Goal: Feedback & Contribution: Contribute content

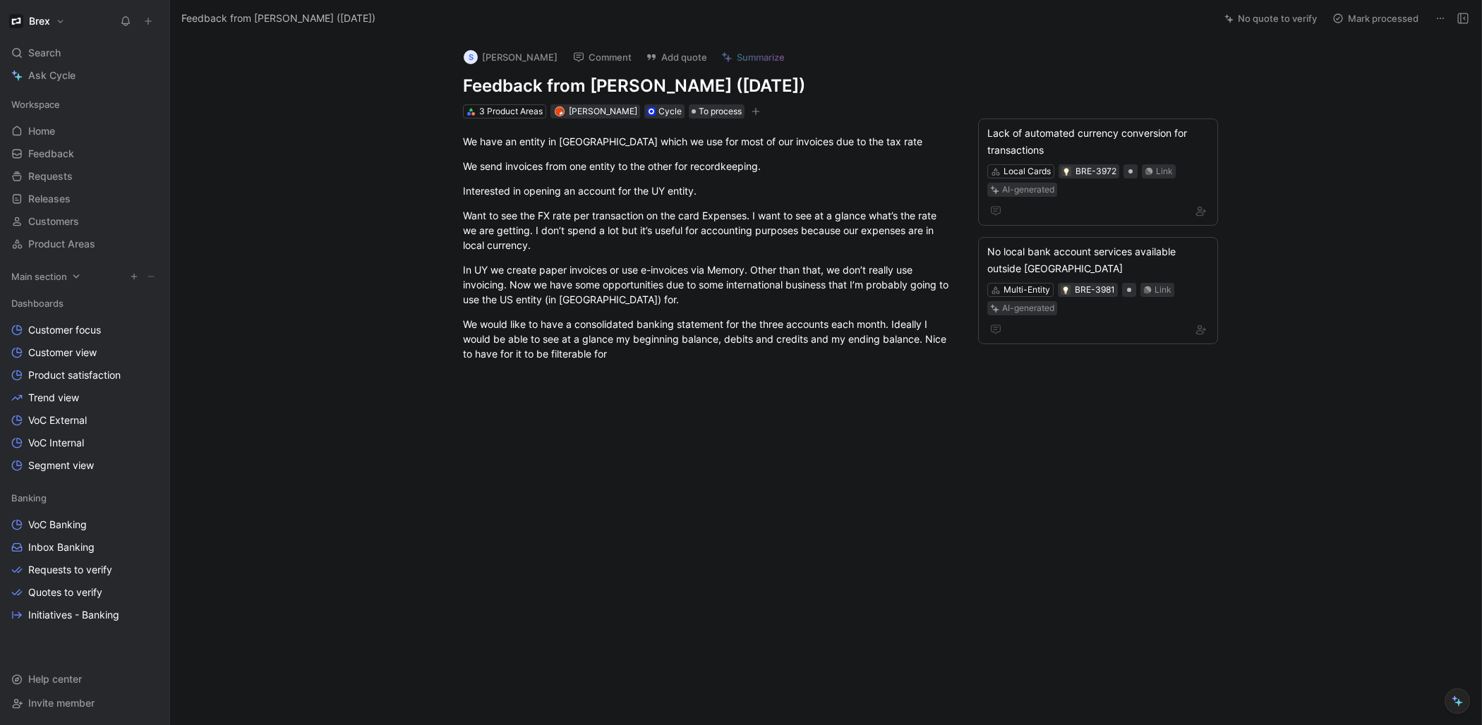
click at [74, 277] on icon at bounding box center [76, 277] width 10 height 10
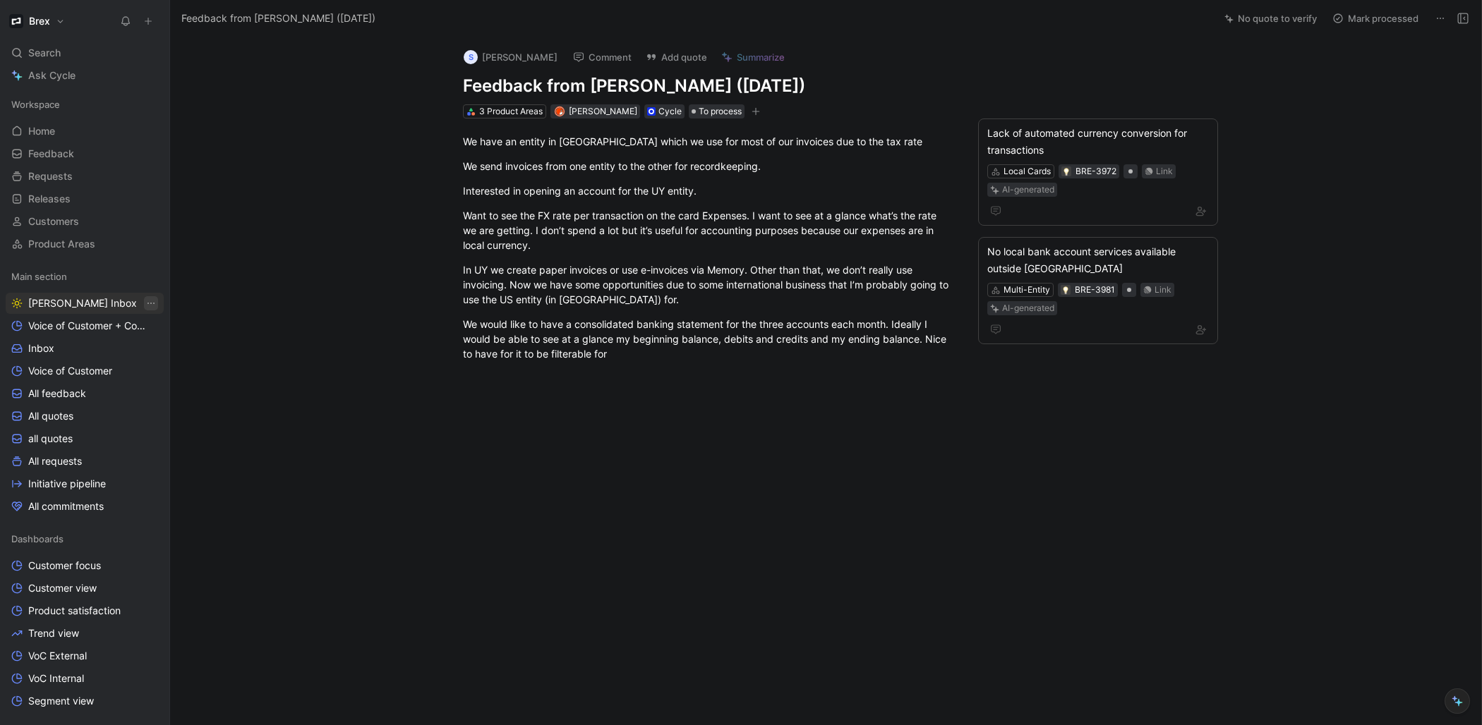
click at [145, 303] on icon "View actions" at bounding box center [150, 303] width 11 height 11
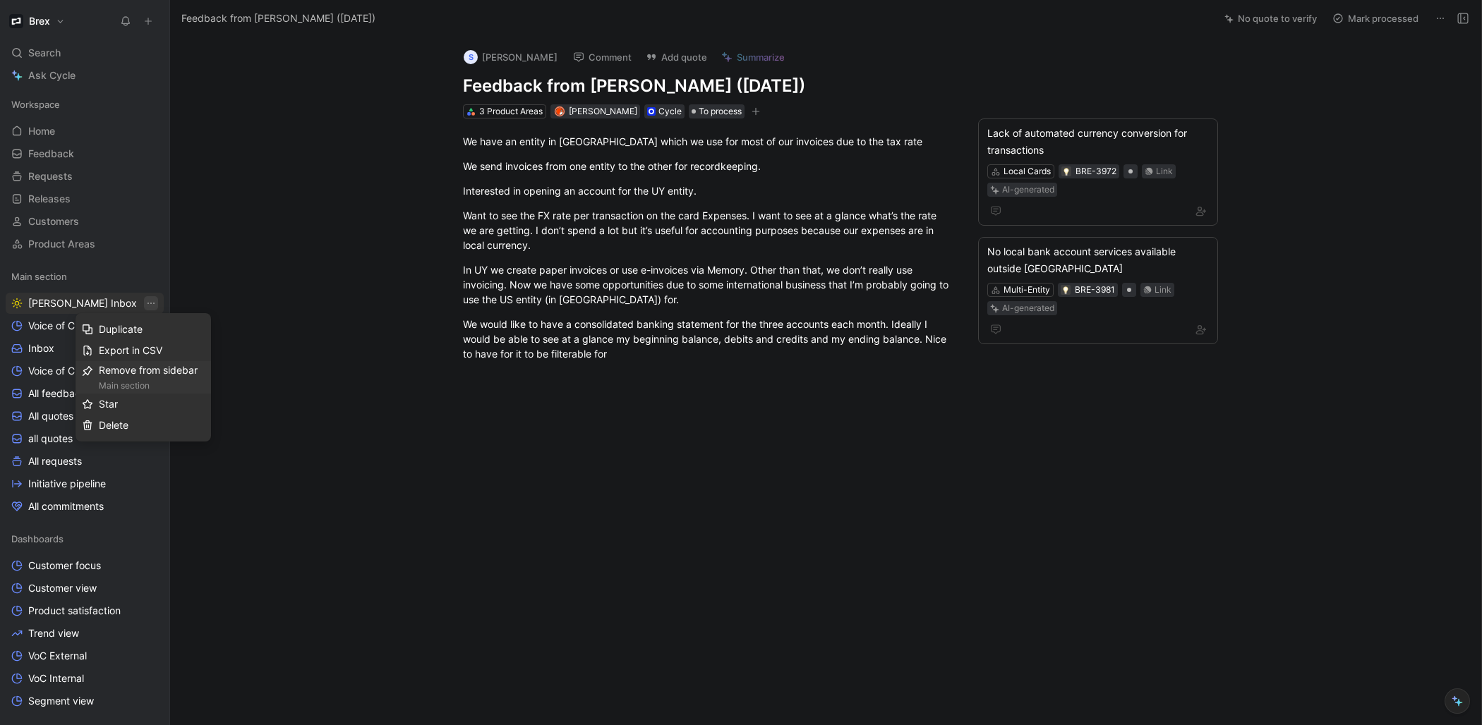
click at [146, 380] on div "Main section" at bounding box center [152, 386] width 106 height 14
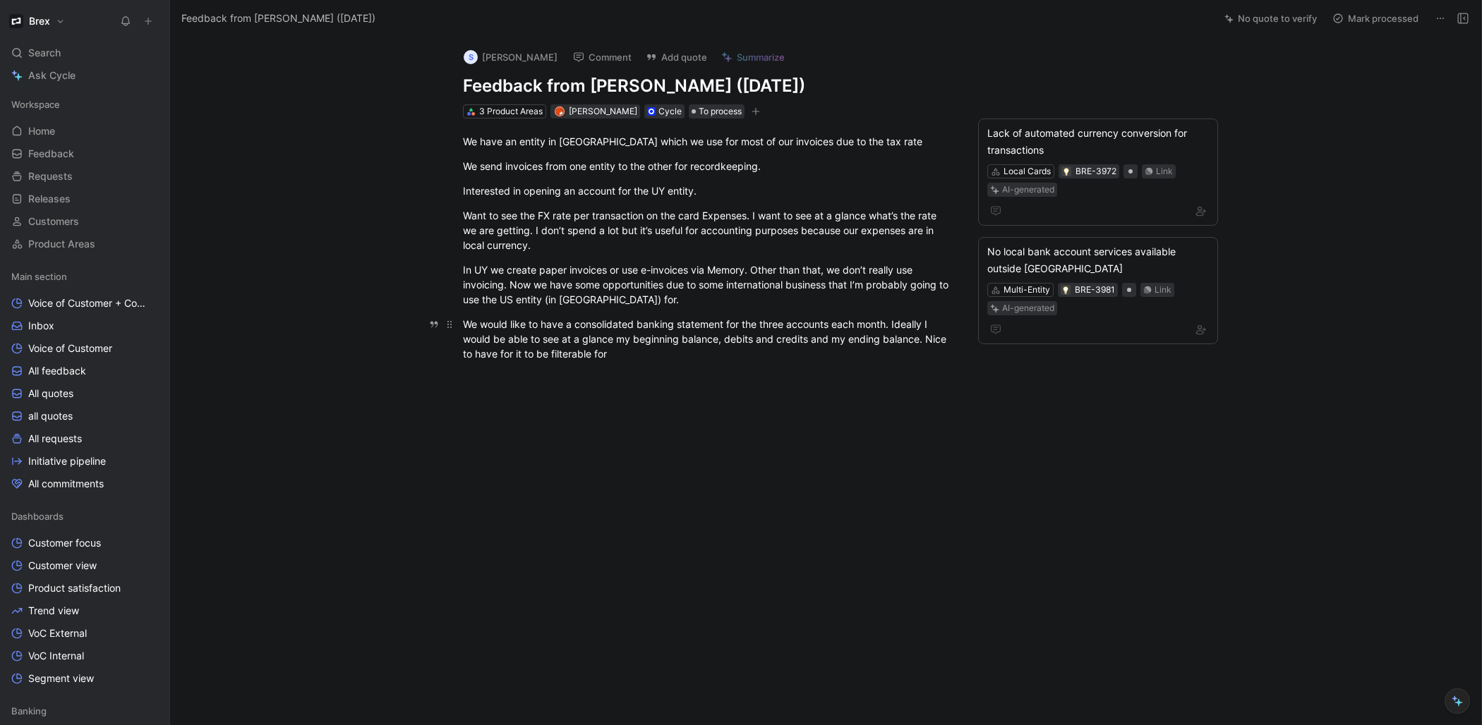
click at [836, 356] on div "We would like to have a consolidated banking statement for the three accounts e…" at bounding box center [707, 339] width 488 height 44
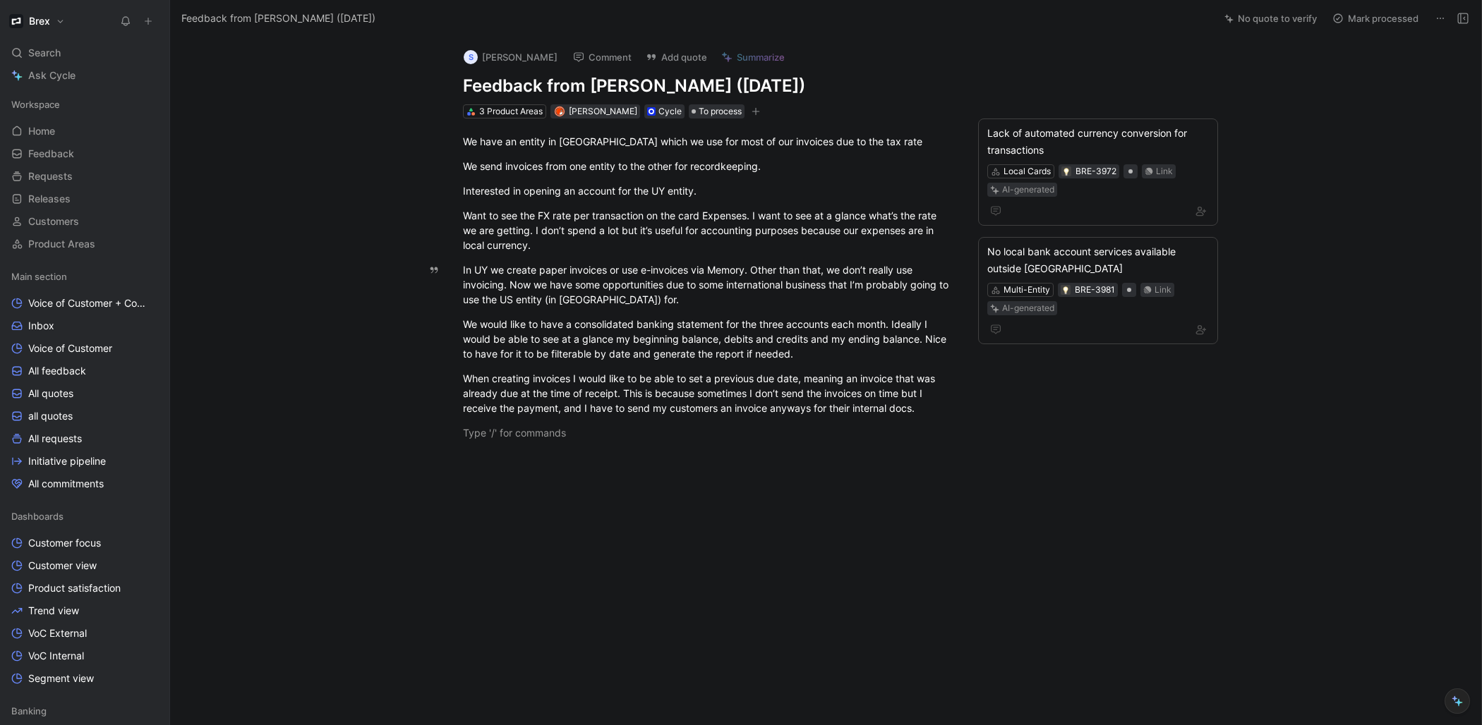
click at [1292, 16] on button "No quote to verify" at bounding box center [1270, 18] width 105 height 20
click at [1377, 20] on button "Mark processed" at bounding box center [1375, 18] width 99 height 20
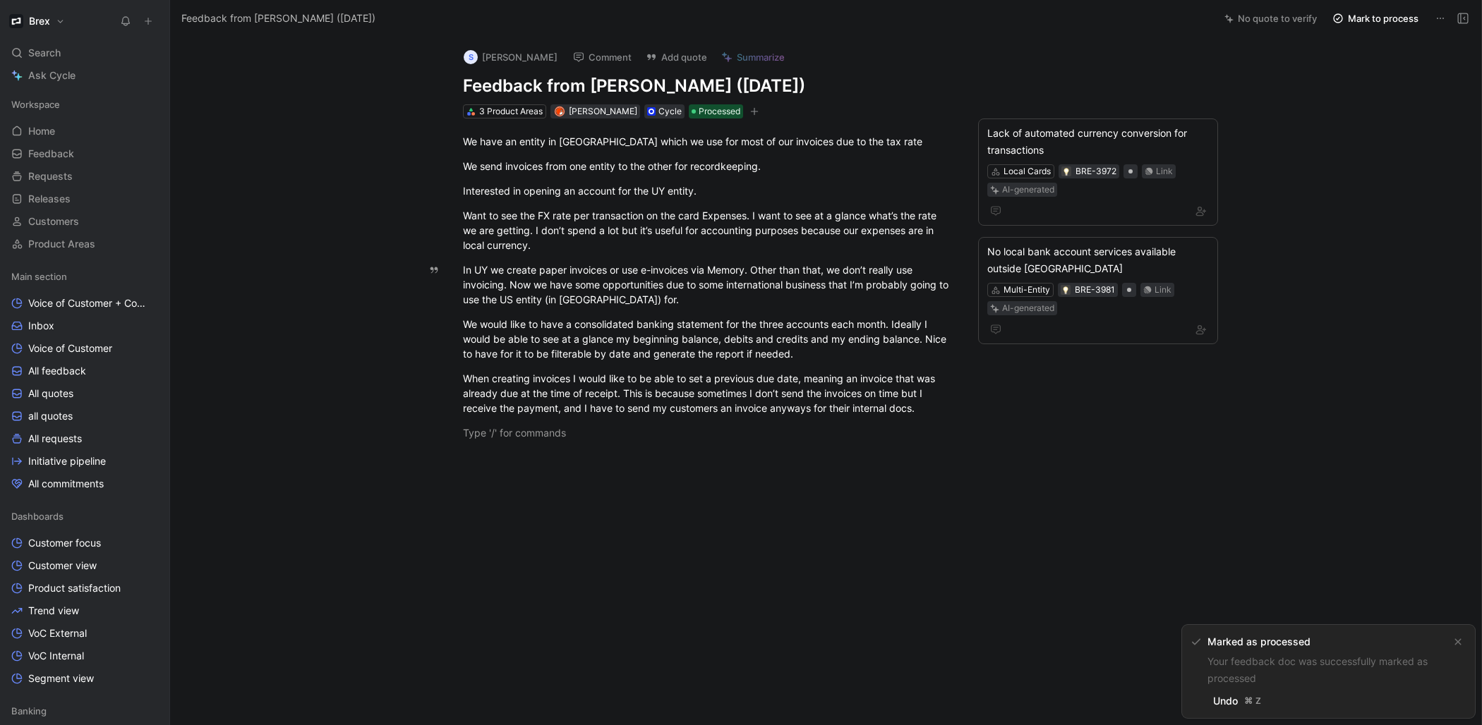
click at [1379, 23] on button "Mark to process" at bounding box center [1375, 18] width 99 height 20
click at [1292, 23] on button "No quote to verify" at bounding box center [1270, 18] width 105 height 20
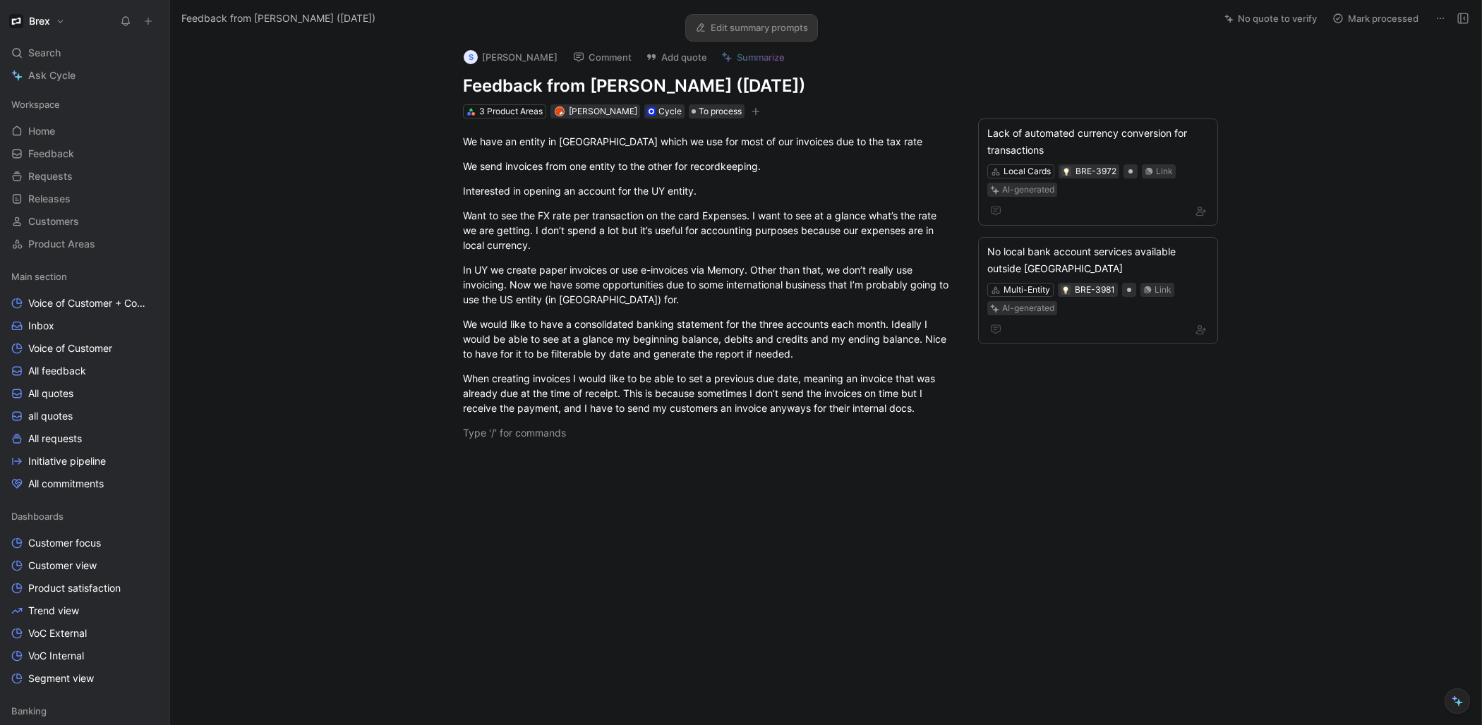
click at [751, 30] on link "Edit summary prompts" at bounding box center [752, 28] width 126 height 20
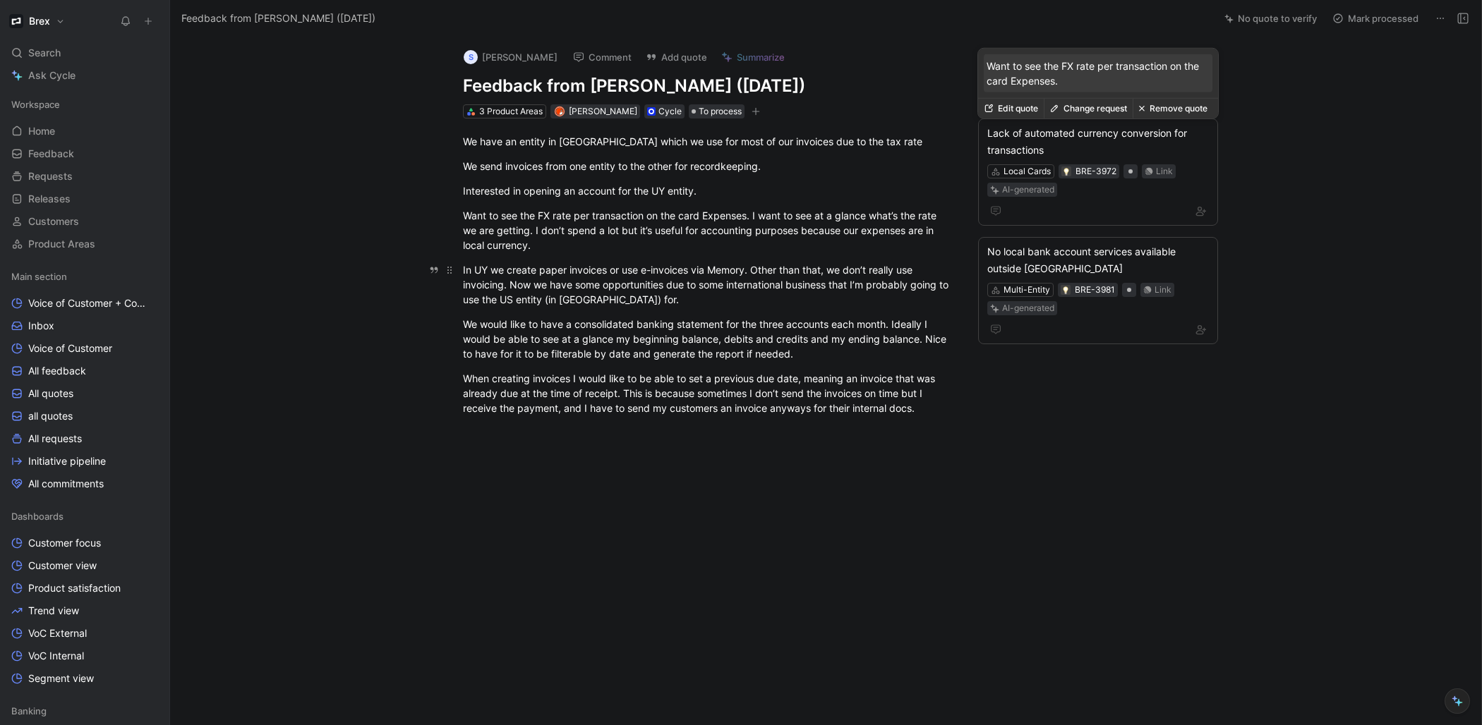
click at [683, 295] on div "In UY we create paper invoices or use e-invoices via Memory. Other than that, w…" at bounding box center [707, 284] width 488 height 44
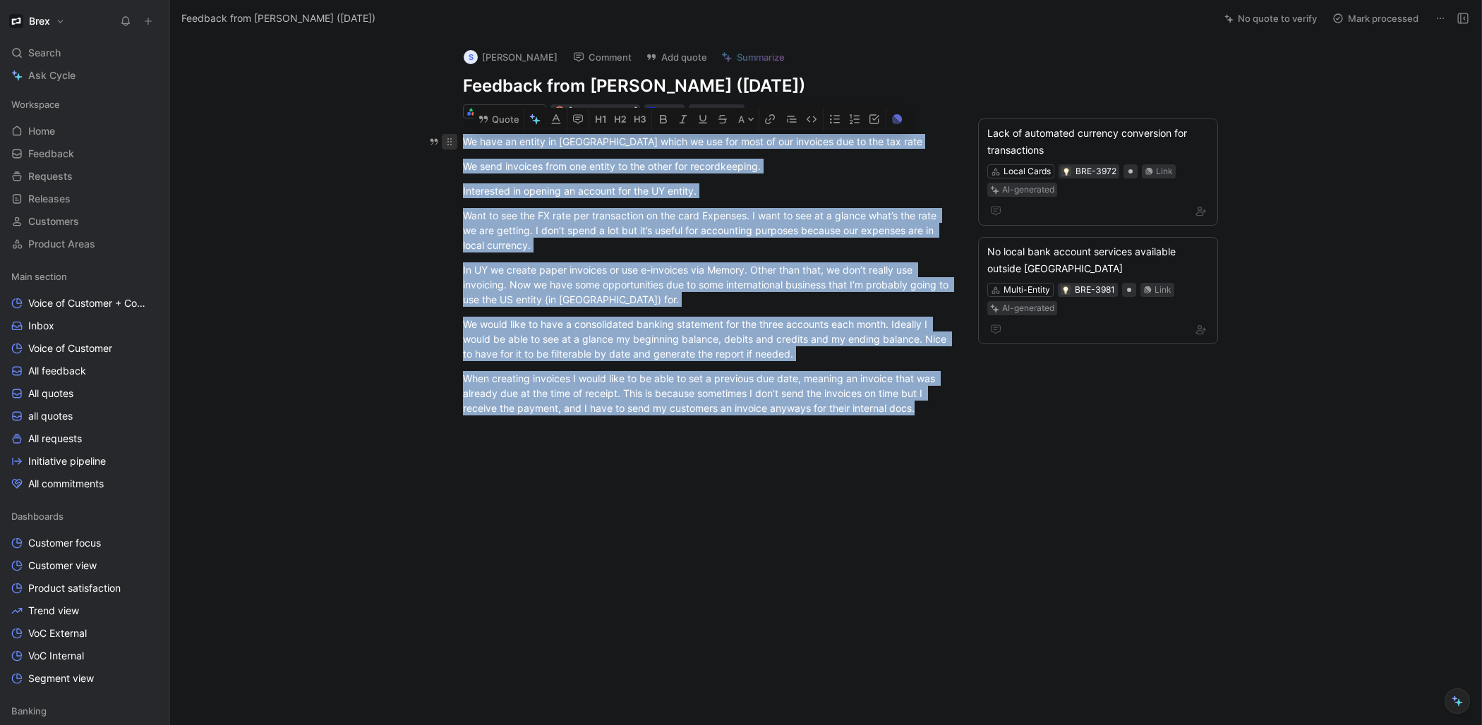
drag, startPoint x: 927, startPoint y: 409, endPoint x: 452, endPoint y: 136, distance: 548.4
click at [452, 136] on div "We have an entity in [GEOGRAPHIC_DATA] which we use for most of our invoices du…" at bounding box center [707, 300] width 1015 height 362
click at [538, 125] on button "button" at bounding box center [534, 119] width 21 height 23
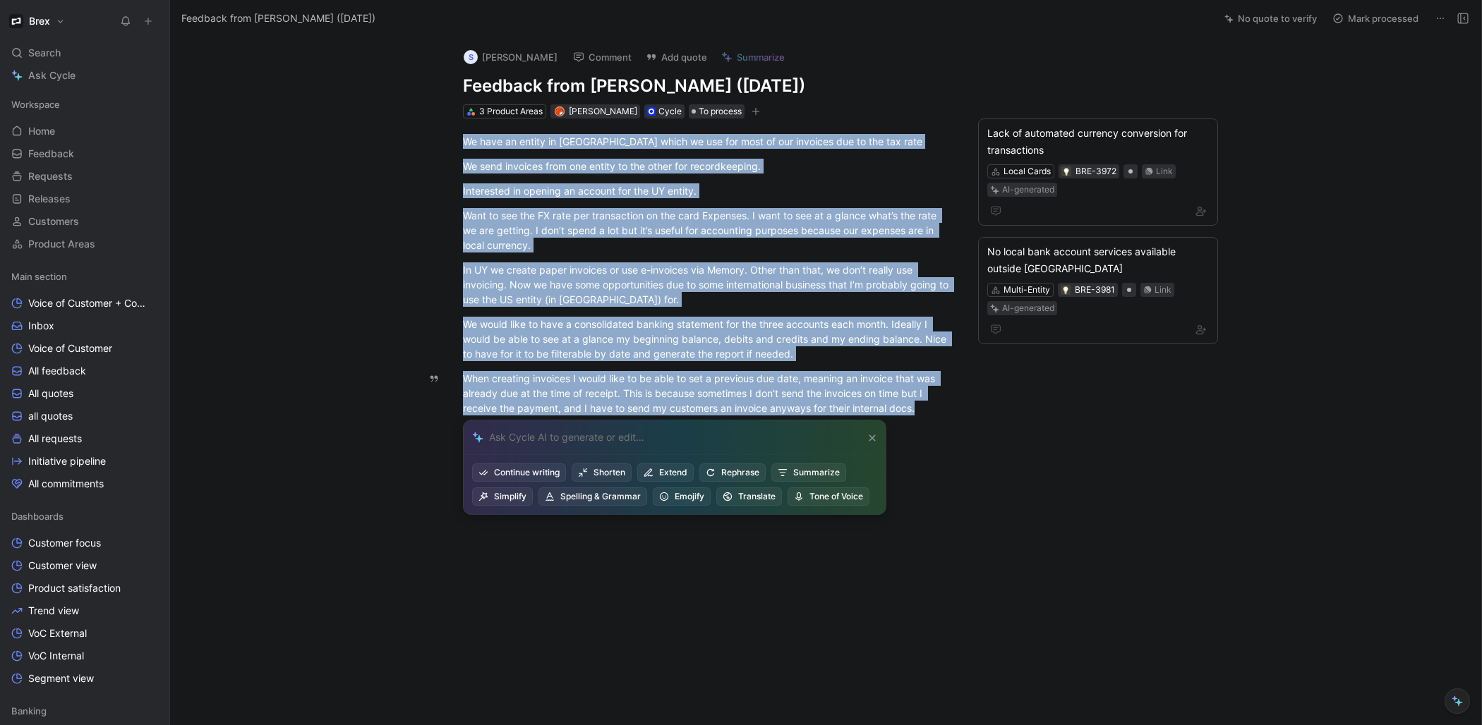
click at [643, 443] on div at bounding box center [675, 438] width 422 height 35
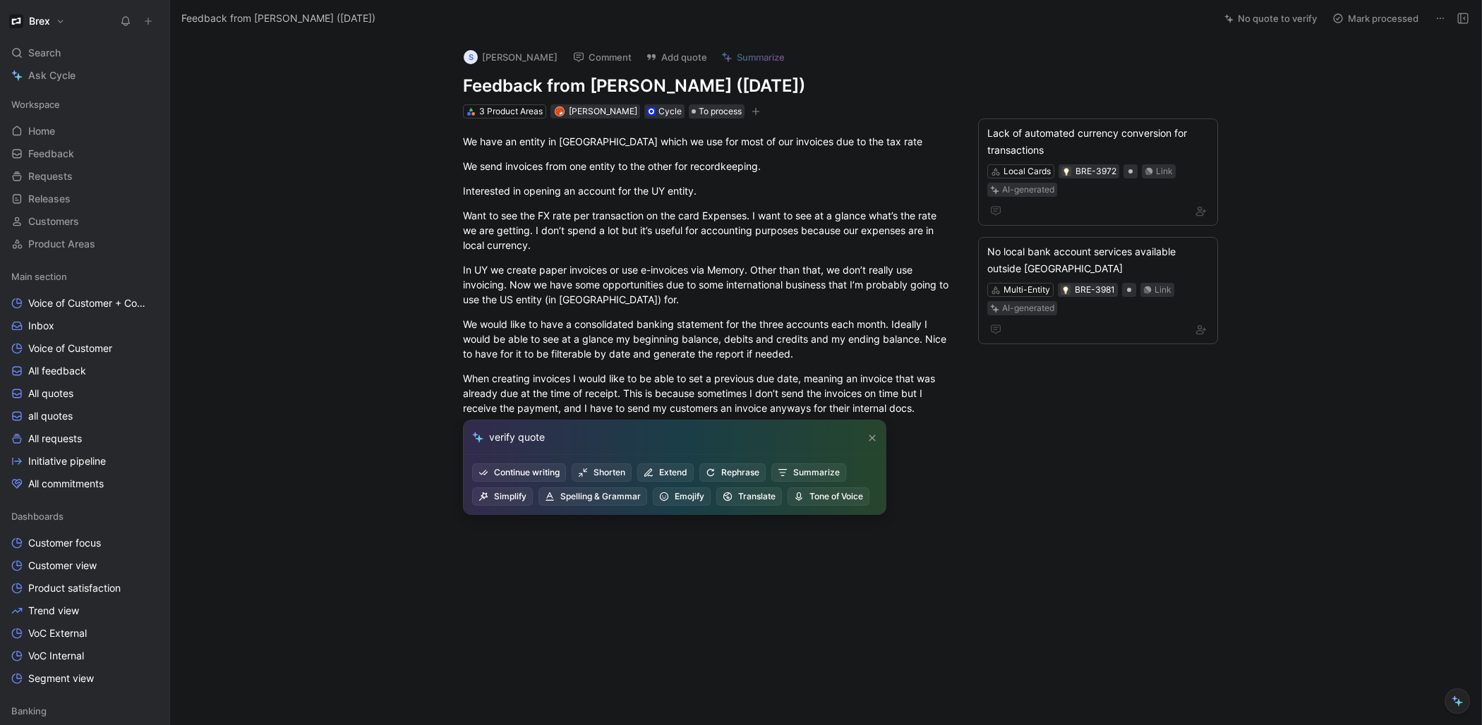
type input "verify quotes"
click at [875, 434] on icon at bounding box center [872, 438] width 8 height 8
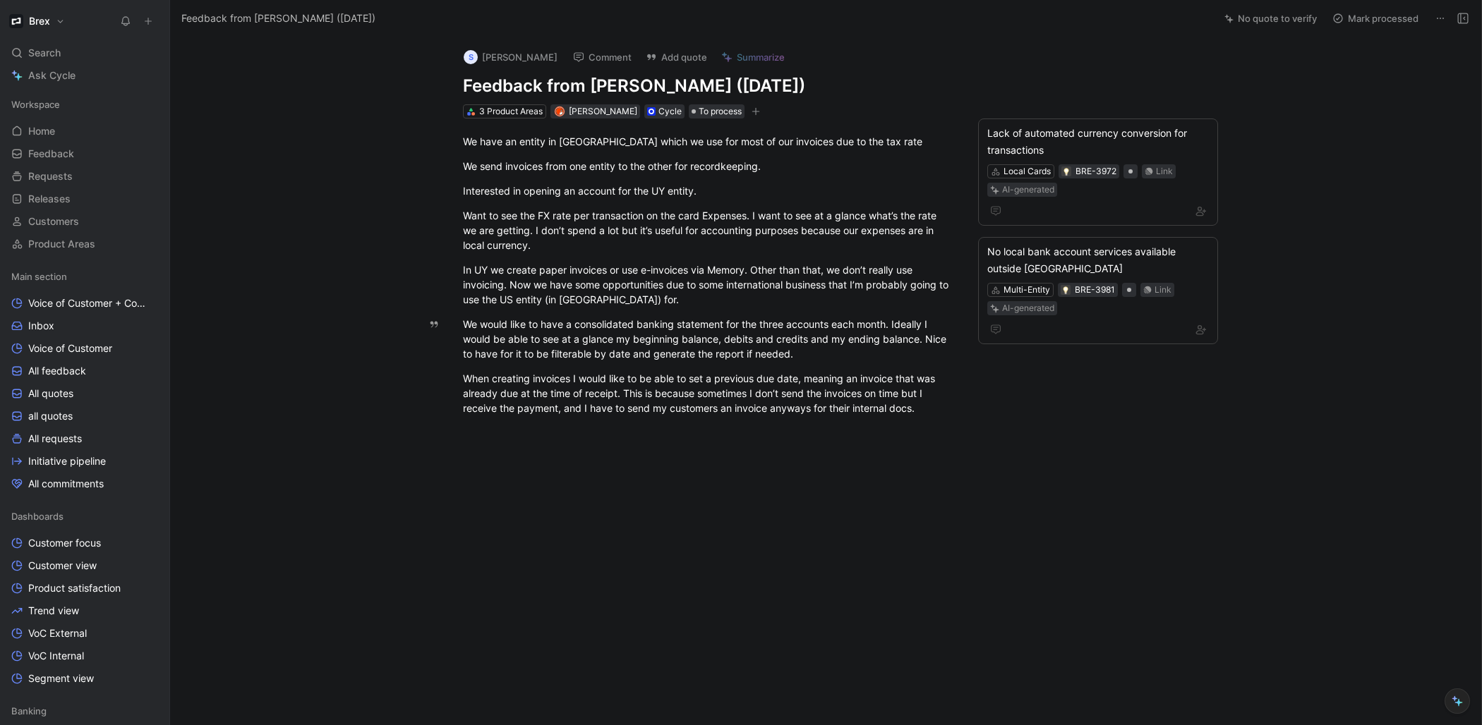
click at [1430, 17] on button at bounding box center [1440, 18] width 20 height 20
click at [1249, 21] on button "No quote to verify" at bounding box center [1270, 18] width 105 height 20
click at [1250, 21] on button "No quote to verify" at bounding box center [1270, 18] width 105 height 20
drag, startPoint x: 465, startPoint y: 140, endPoint x: 908, endPoint y: 461, distance: 547.2
click at [908, 461] on div "We have an entity in [GEOGRAPHIC_DATA] which we use for most of our invoices du…" at bounding box center [707, 300] width 1015 height 362
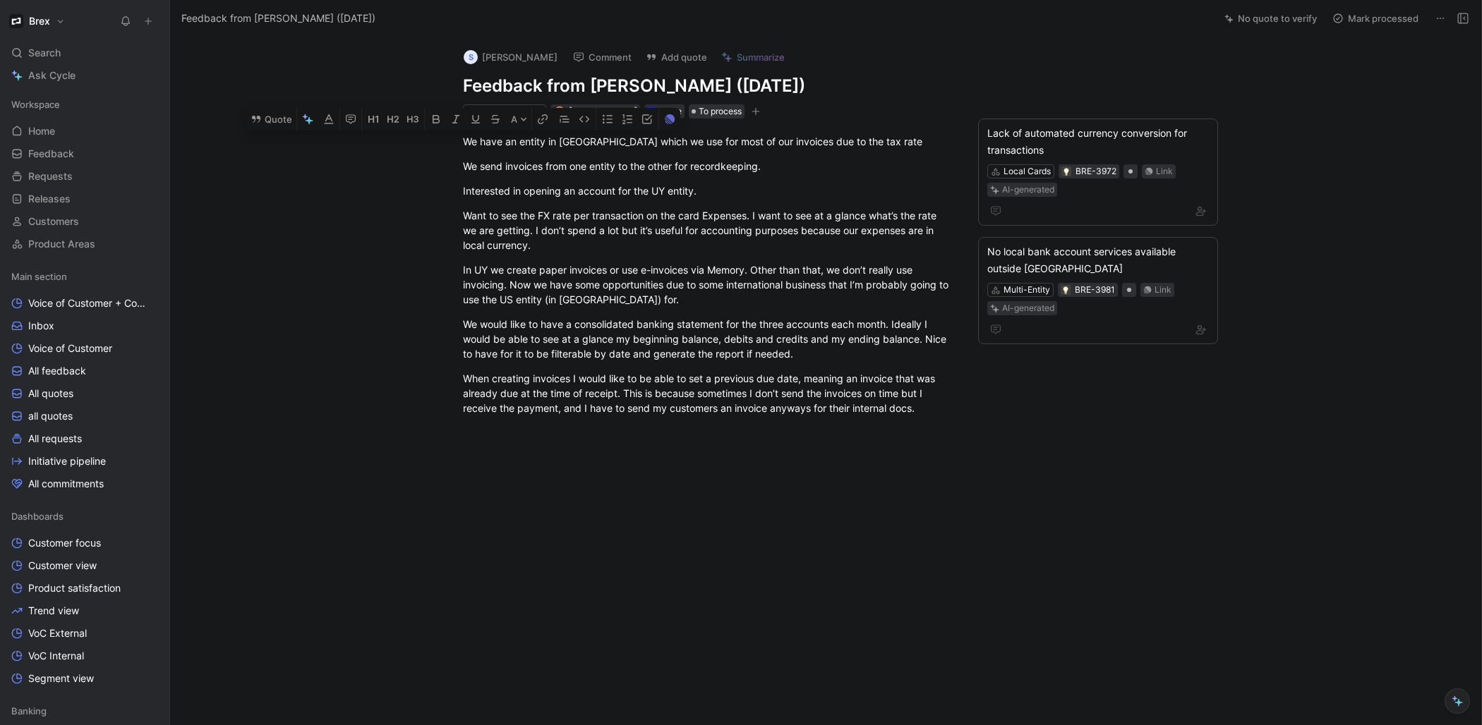
copy div "Lo ipsu do sitame co AD elits do eiu tem inci ut lab etdolore mag al eni adm ve…"
click at [1446, 18] on button at bounding box center [1440, 18] width 20 height 20
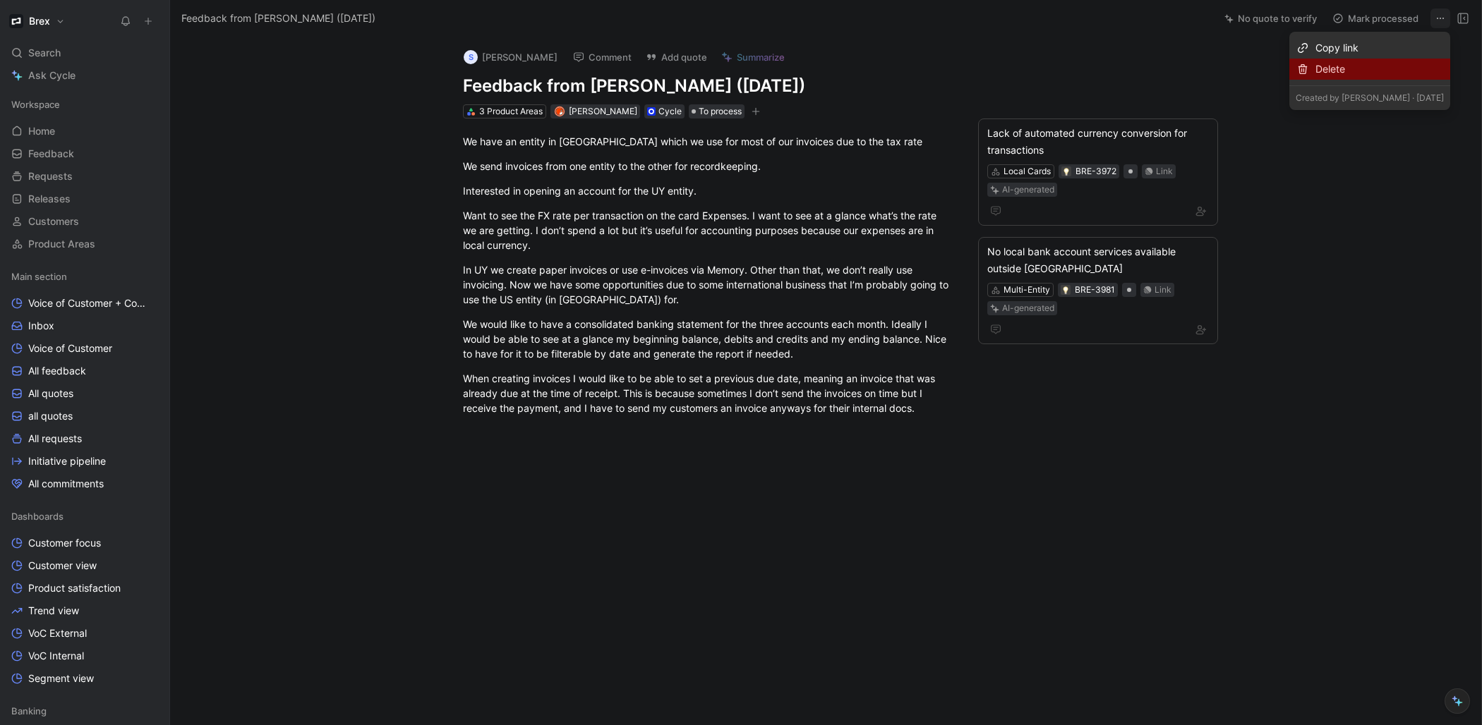
click at [1358, 78] on div "Delete" at bounding box center [1369, 69] width 161 height 21
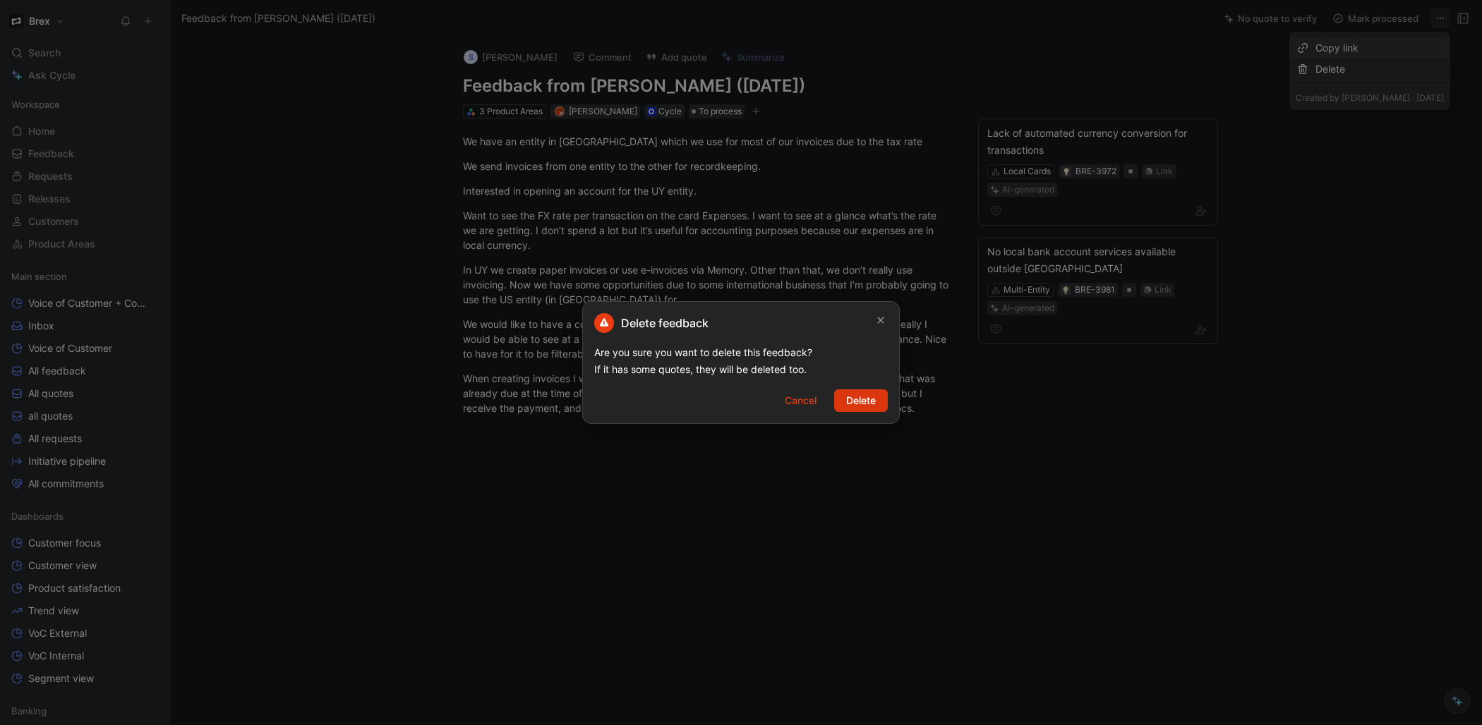
click at [857, 399] on span "Delete" at bounding box center [861, 400] width 30 height 17
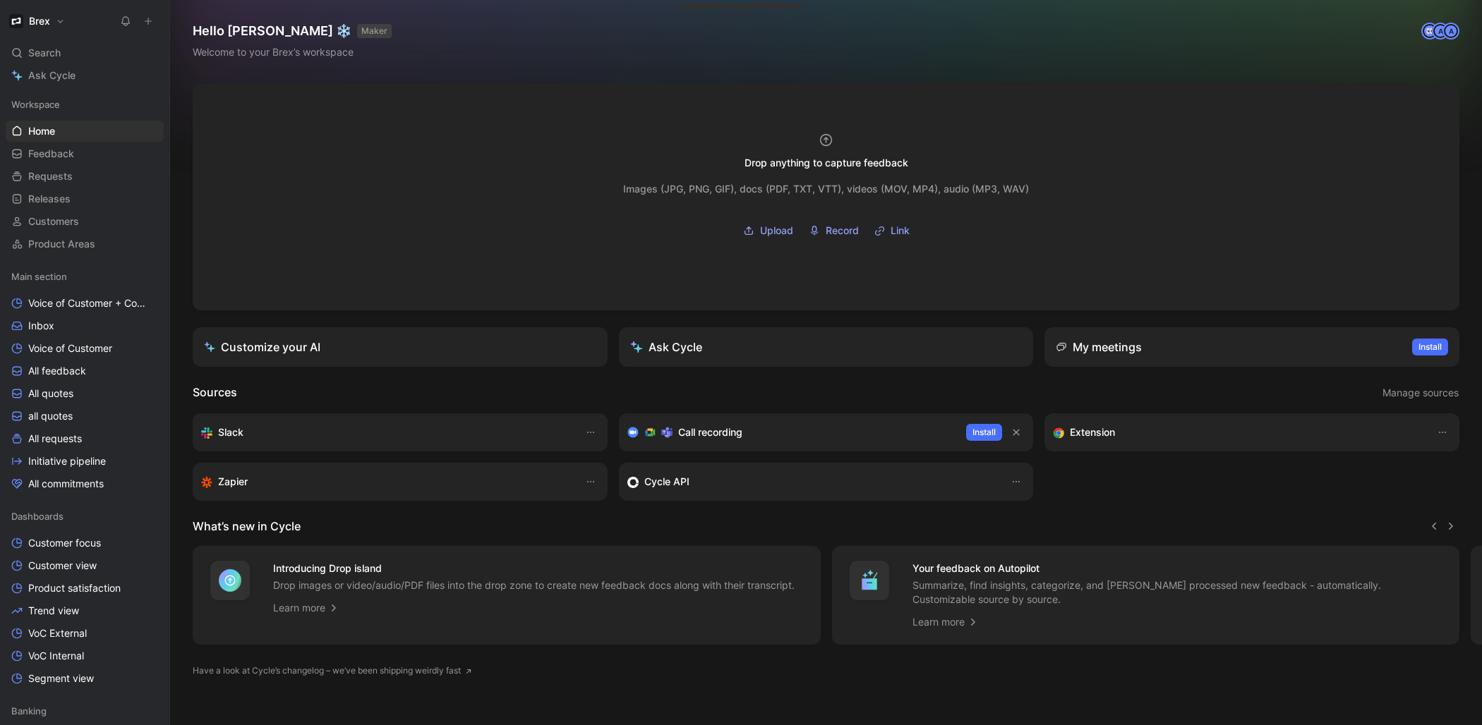
click at [150, 15] on button at bounding box center [148, 21] width 20 height 20
click at [223, 29] on button "New feedback c" at bounding box center [242, 27] width 151 height 24
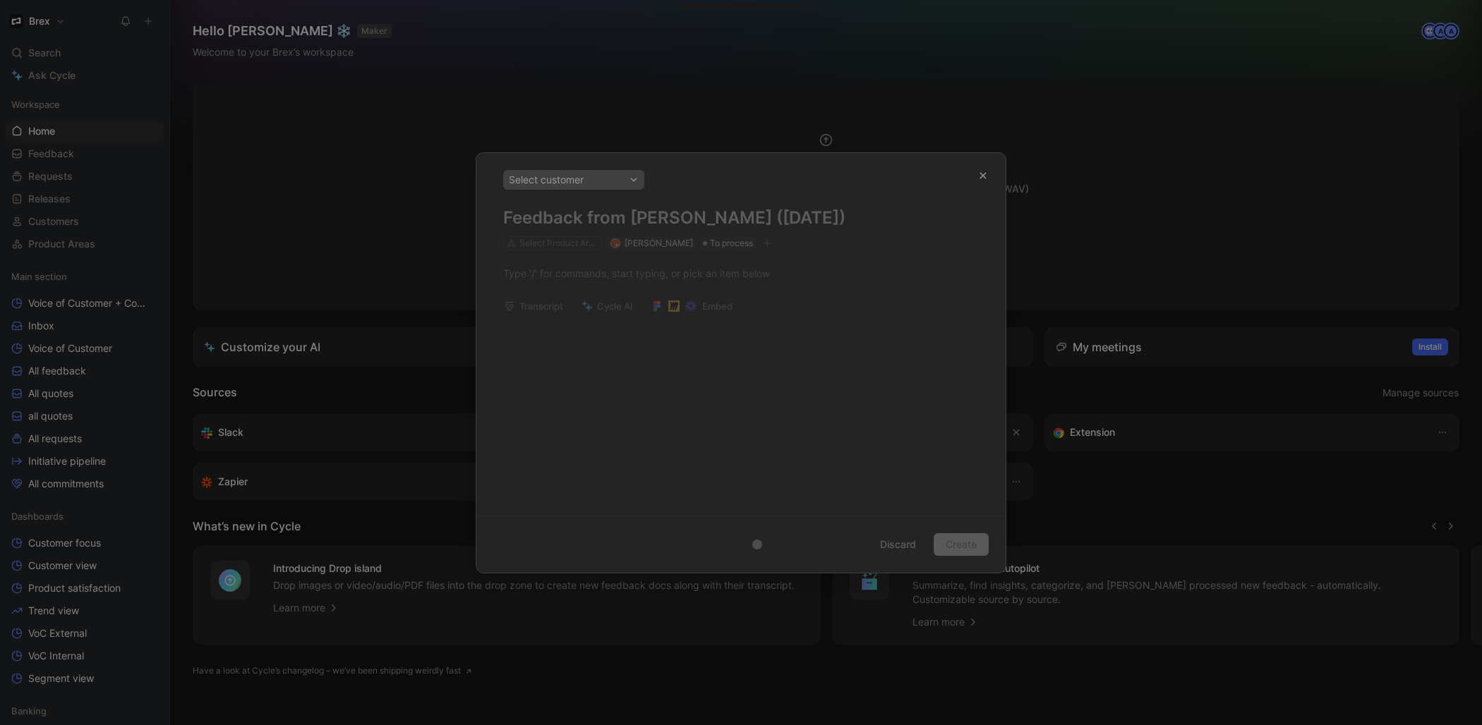
click at [542, 246] on body "Brex Search ⌘ K Ask Cycle Workspace Home G then H Feedback G then F Requests G …" at bounding box center [741, 362] width 1482 height 725
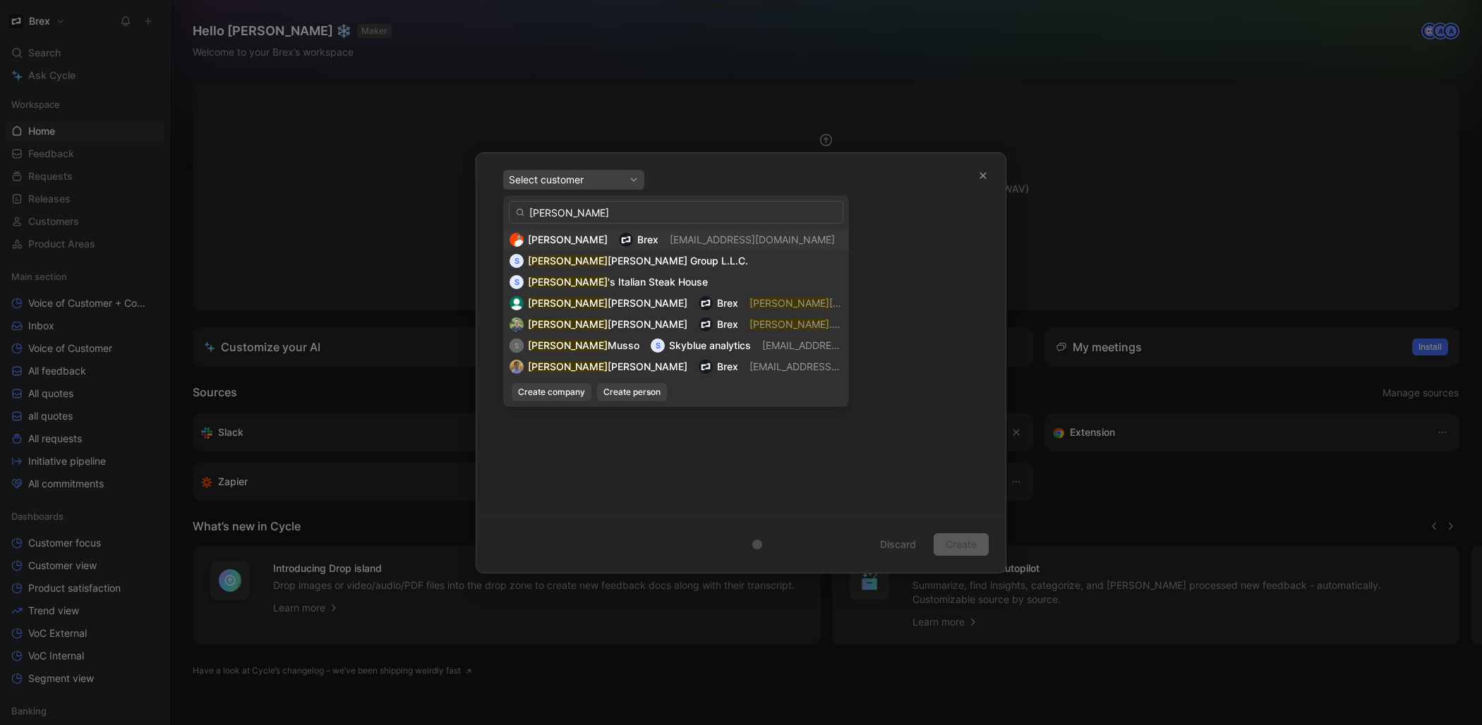
type input "[PERSON_NAME]"
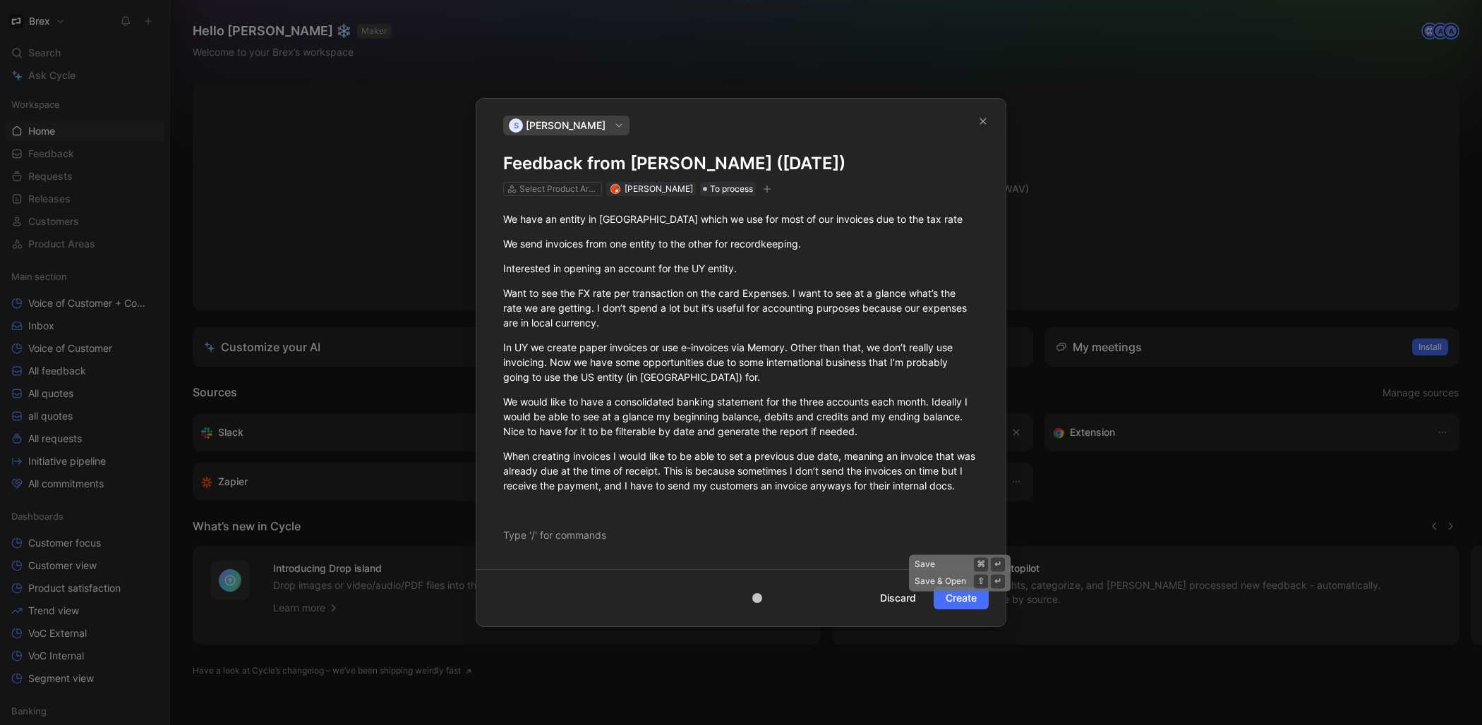
click at [968, 598] on span "Create" at bounding box center [960, 598] width 31 height 17
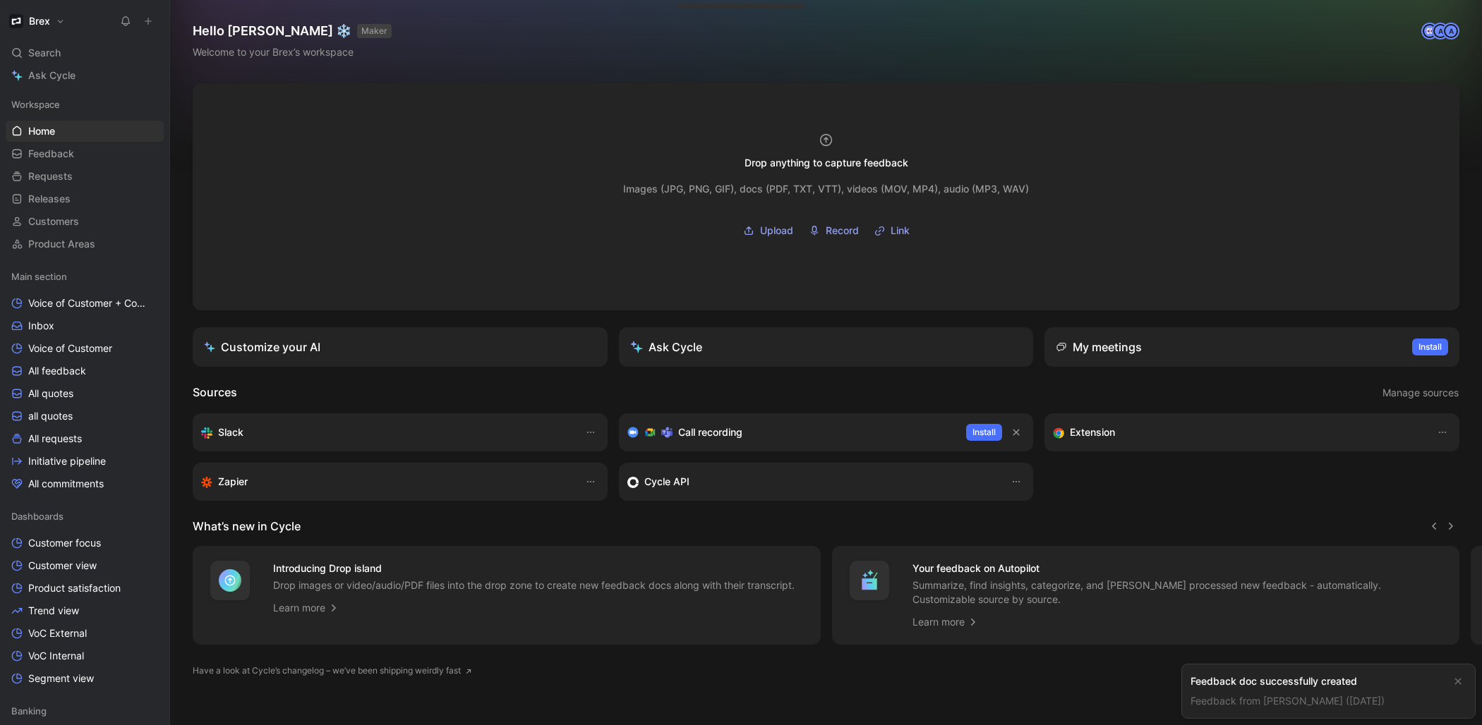
click at [1269, 699] on link "Feedback from [PERSON_NAME] ([DATE])" at bounding box center [1287, 701] width 194 height 12
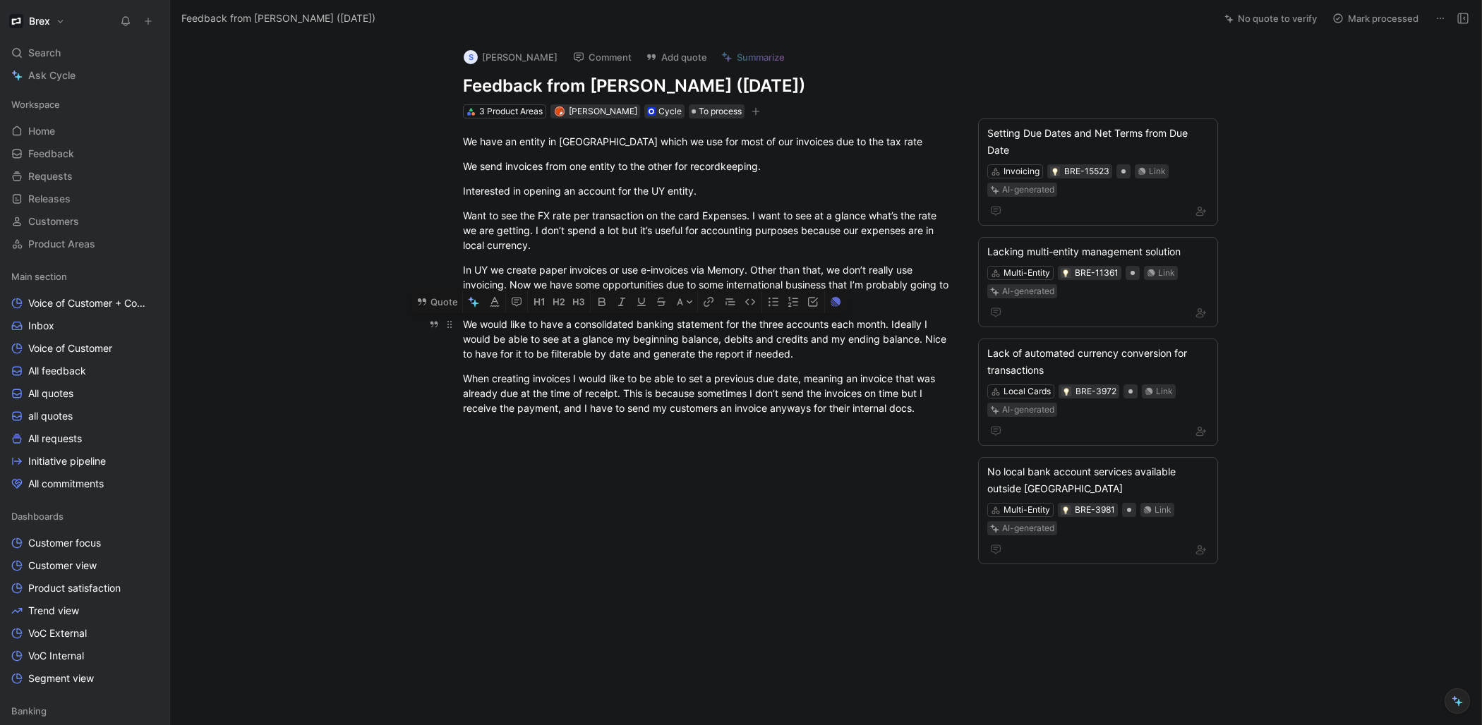
drag, startPoint x: 464, startPoint y: 321, endPoint x: 811, endPoint y: 362, distance: 348.8
click at [811, 362] on p "We would like to have a consolidated banking statement for the three accounts e…" at bounding box center [707, 339] width 542 height 53
click at [449, 308] on button "Quote" at bounding box center [437, 302] width 50 height 23
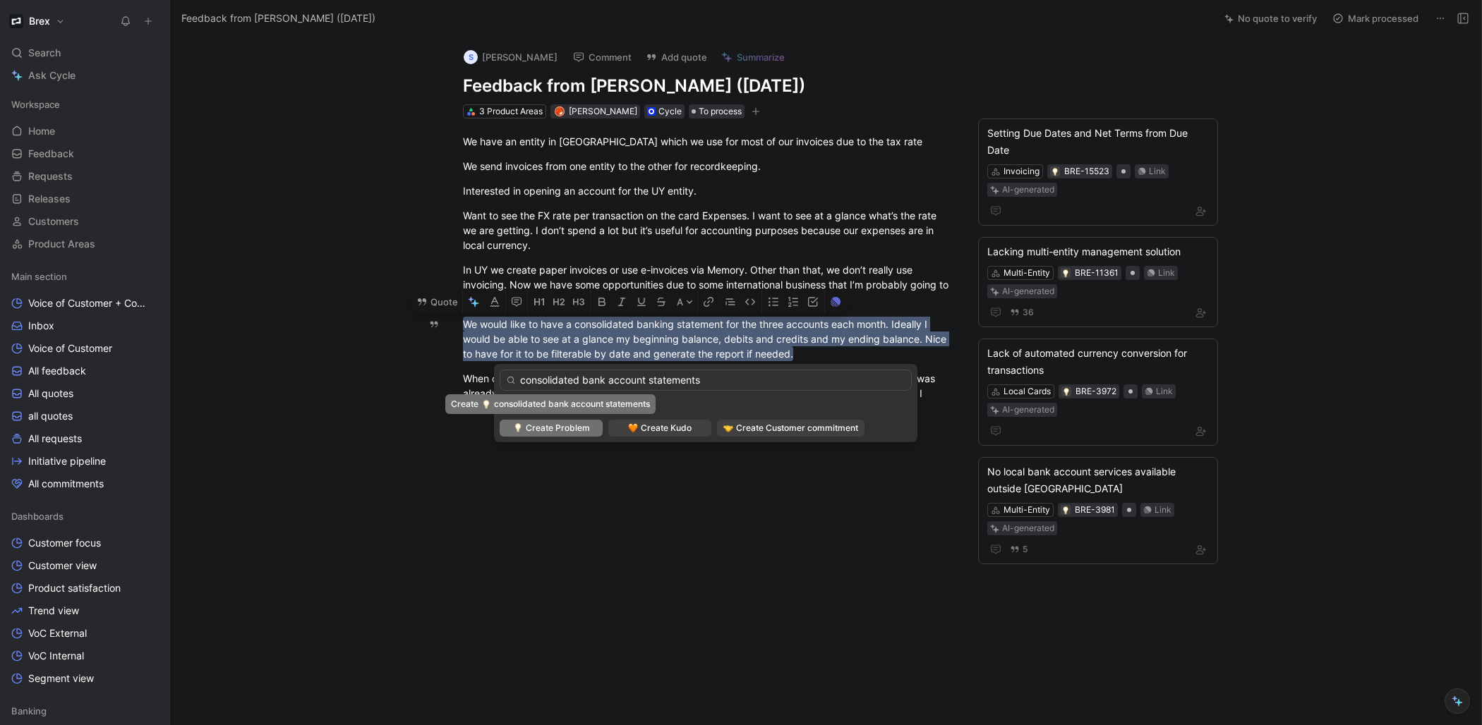
type input "consolidated bank account statements"
click at [571, 430] on span "Create Problem" at bounding box center [558, 428] width 64 height 14
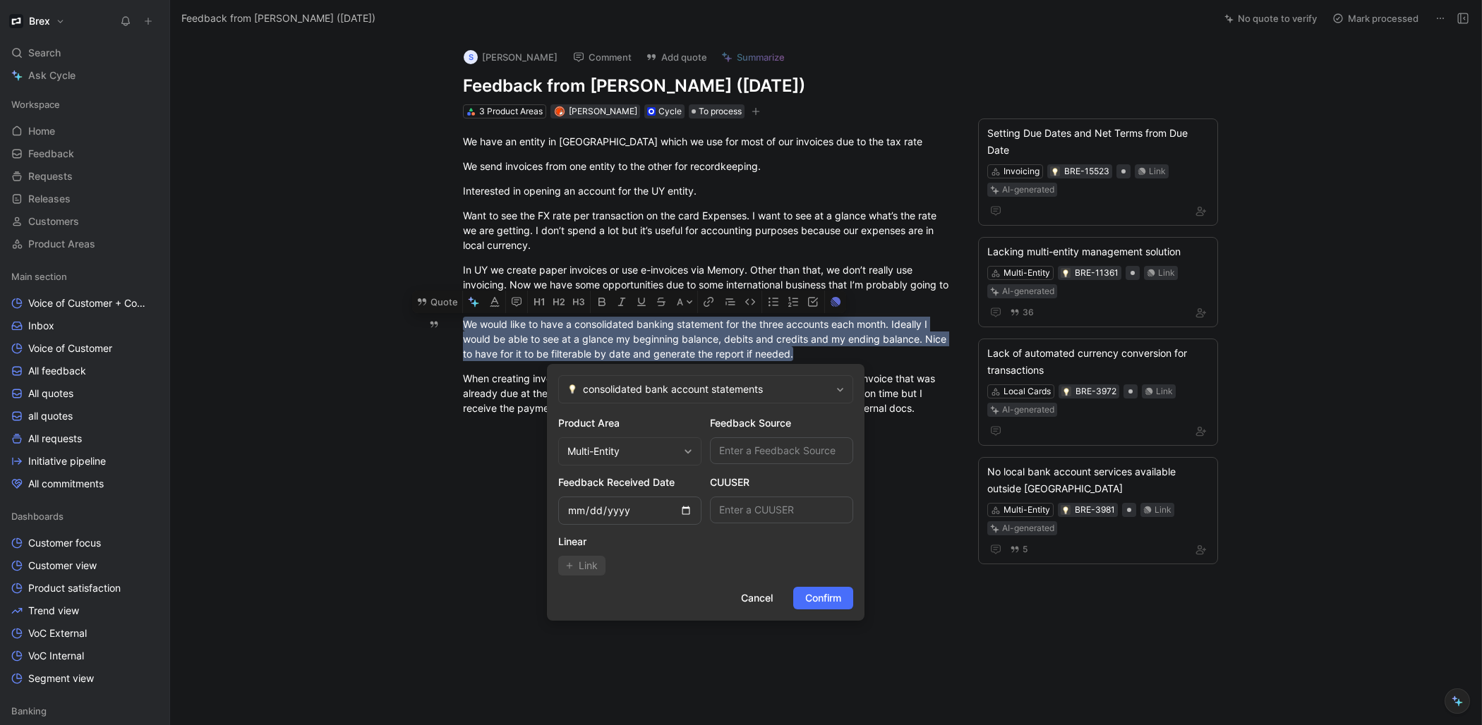
click at [657, 456] on div "Multi-Entity" at bounding box center [622, 451] width 111 height 17
type input "sta"
click at [598, 398] on span "tements & Billing" at bounding box center [560, 397] width 76 height 12
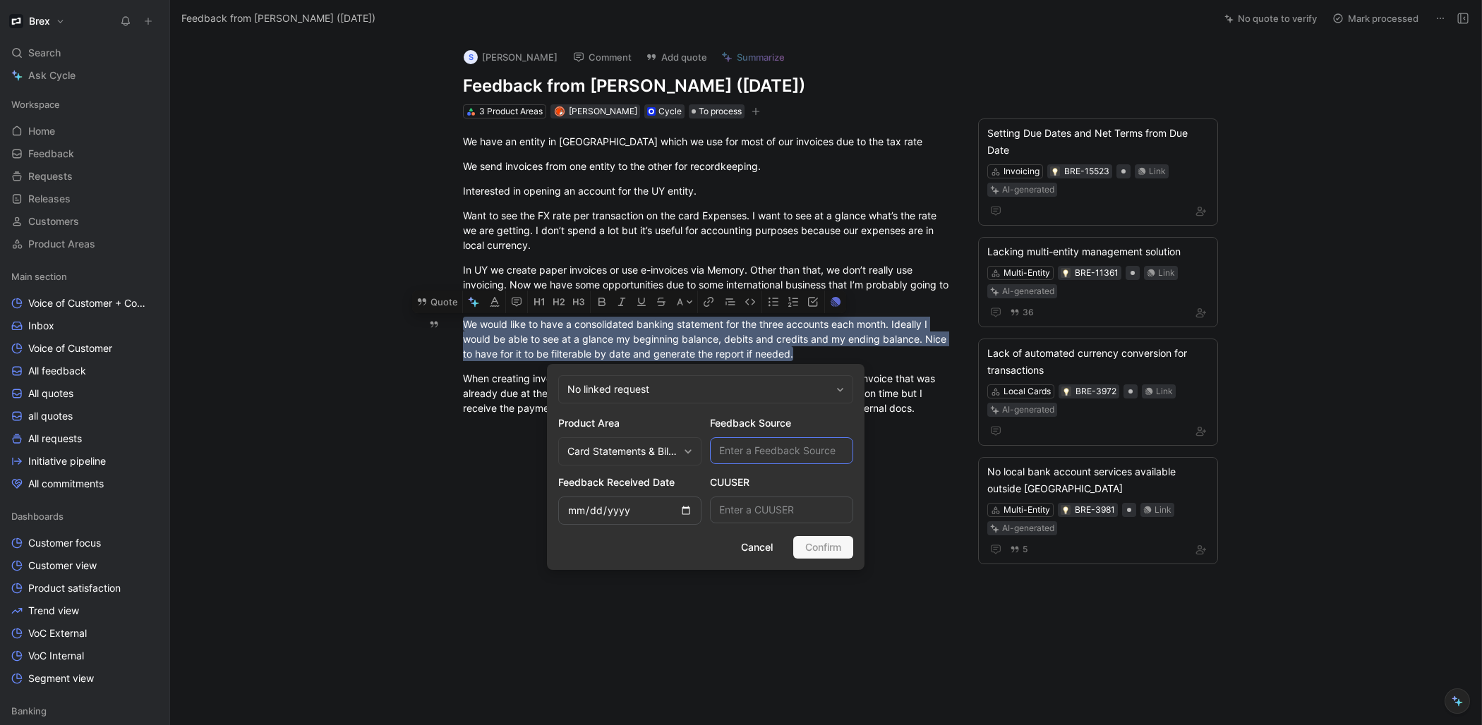
click at [754, 447] on input "text" at bounding box center [781, 450] width 143 height 27
type input "Loom"
click at [677, 510] on input "date" at bounding box center [629, 511] width 143 height 28
click at [688, 509] on input "date" at bounding box center [629, 511] width 143 height 28
type input "[DATE]"
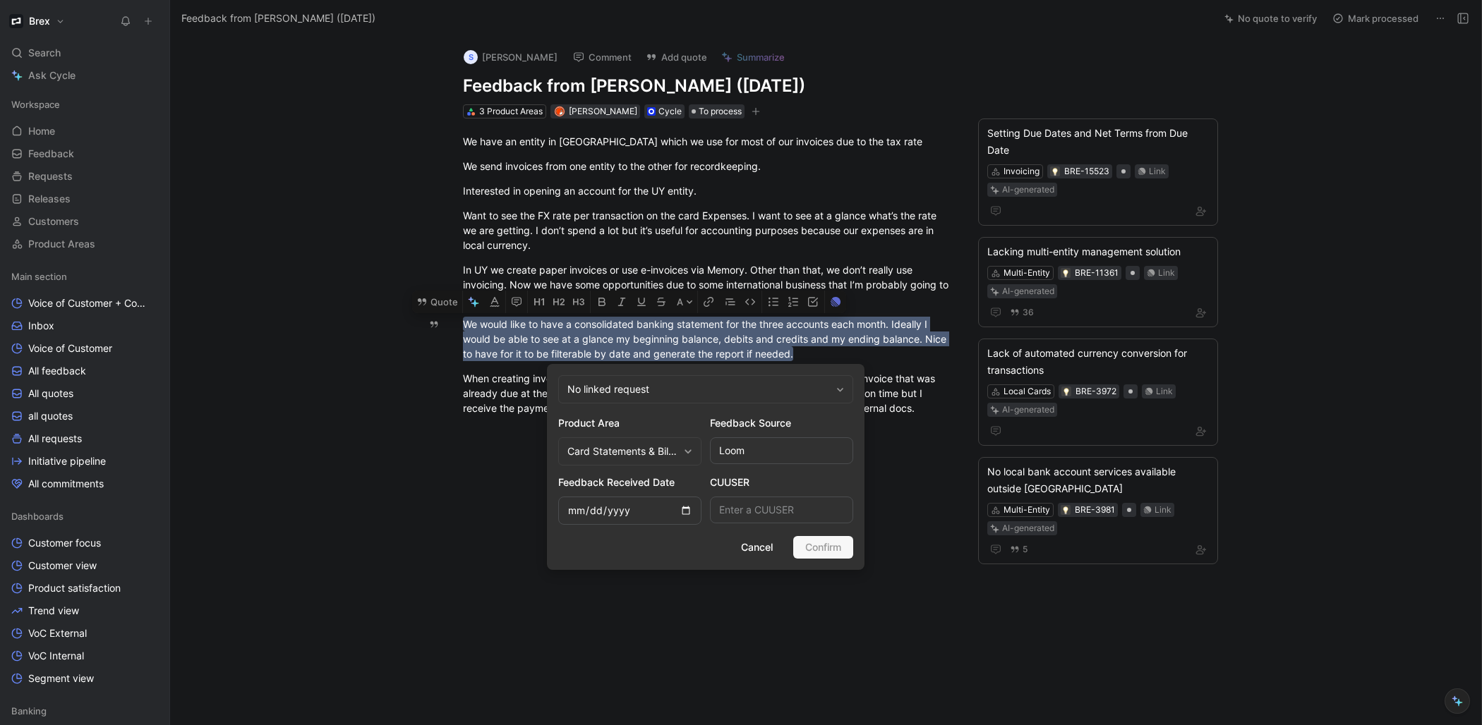
click at [826, 550] on div "Cancel Confirm" at bounding box center [705, 547] width 295 height 23
click at [782, 389] on div "No linked request" at bounding box center [705, 389] width 295 height 28
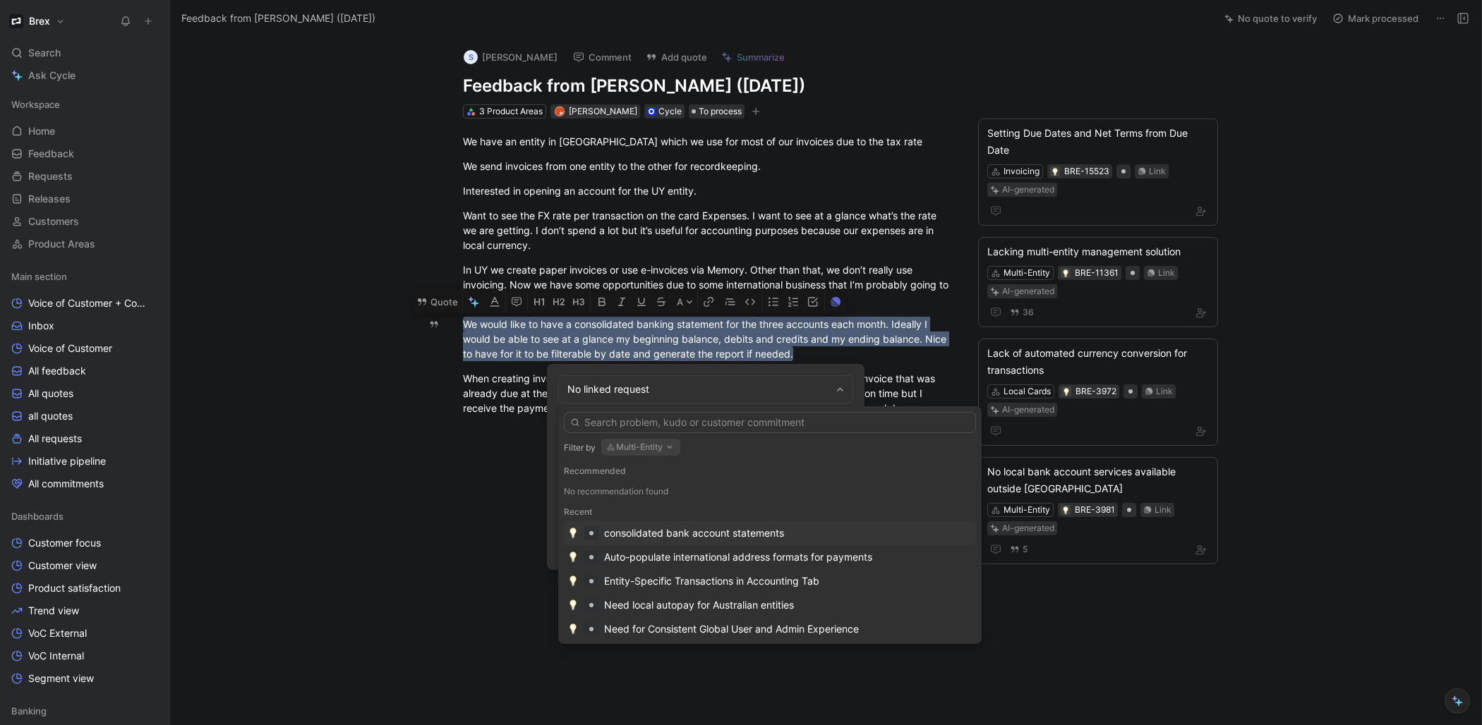
click at [769, 533] on div "consolidated bank account statements" at bounding box center [694, 533] width 180 height 17
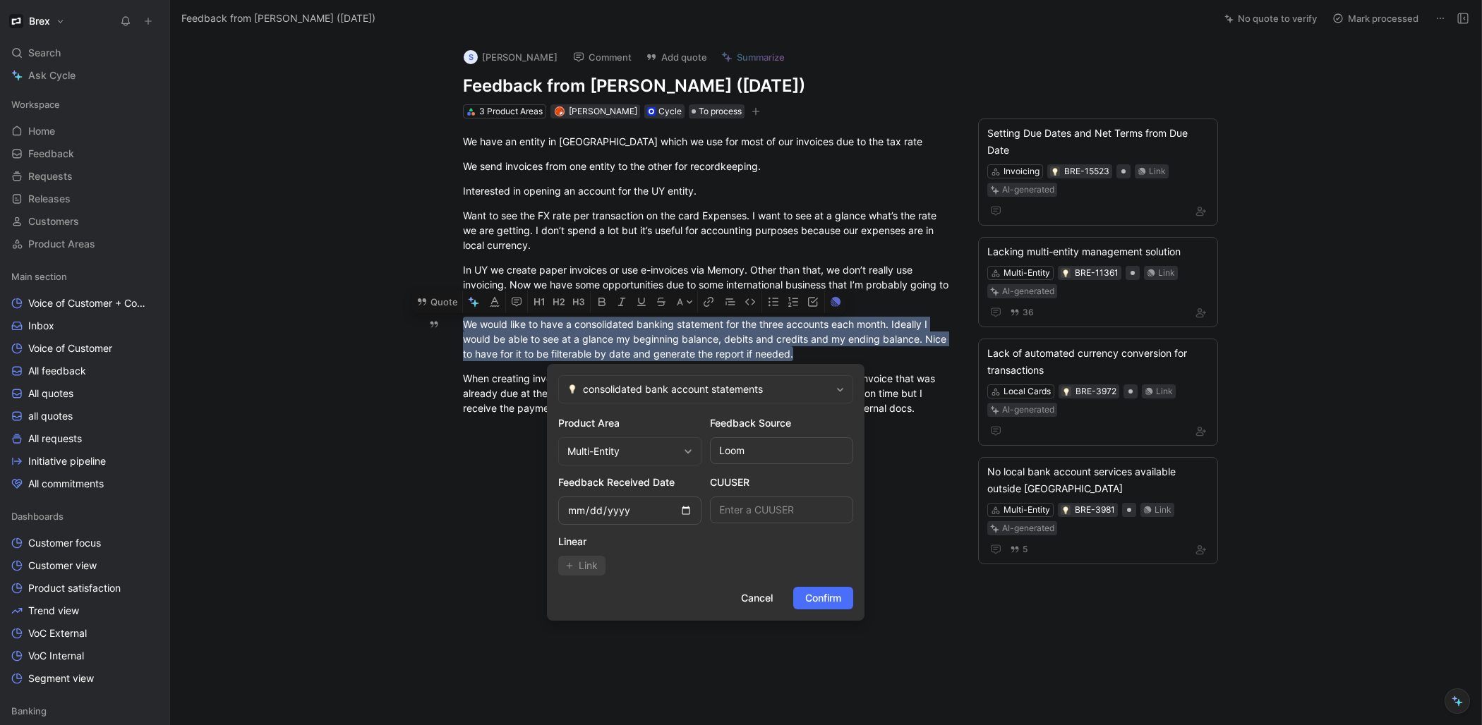
click at [825, 599] on span "Confirm" at bounding box center [823, 598] width 36 height 17
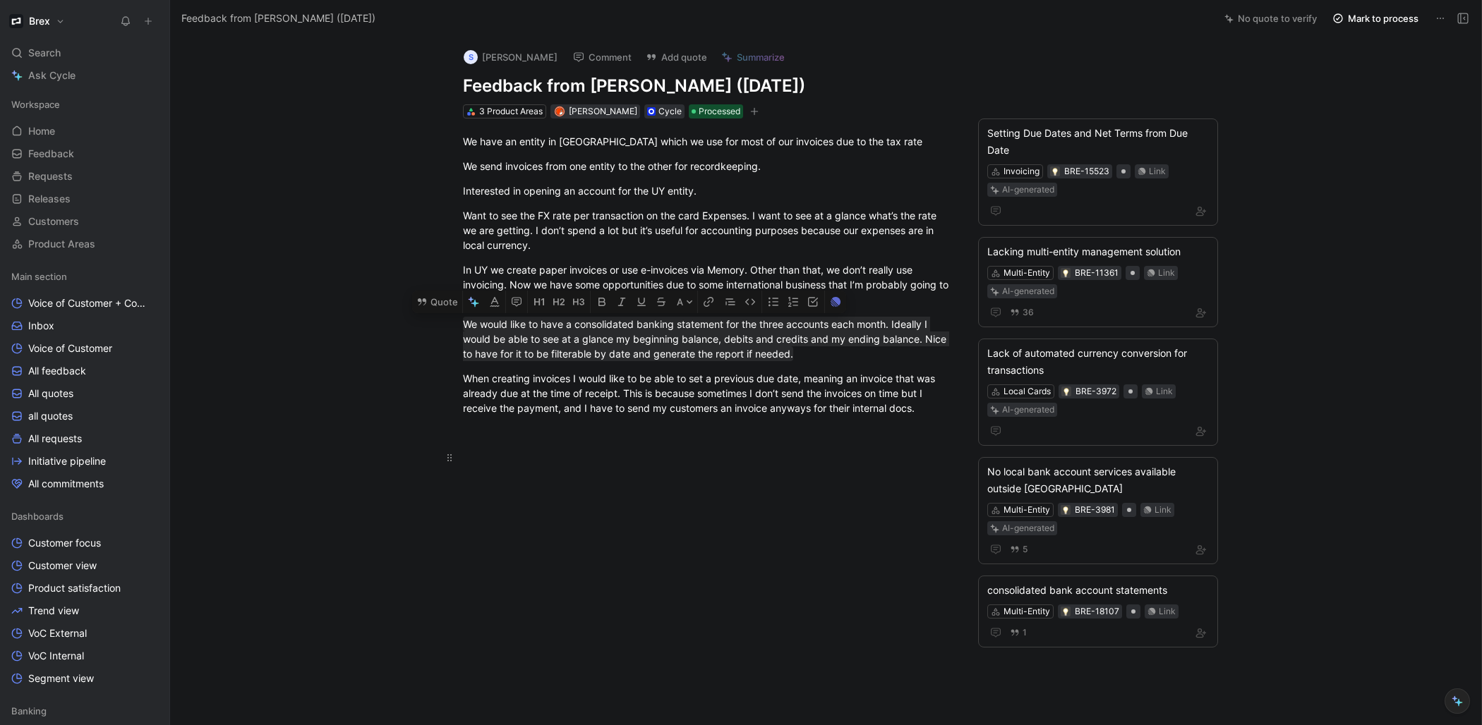
click at [655, 466] on p at bounding box center [707, 457] width 542 height 23
click at [90, 133] on link "Home G then H" at bounding box center [85, 131] width 158 height 21
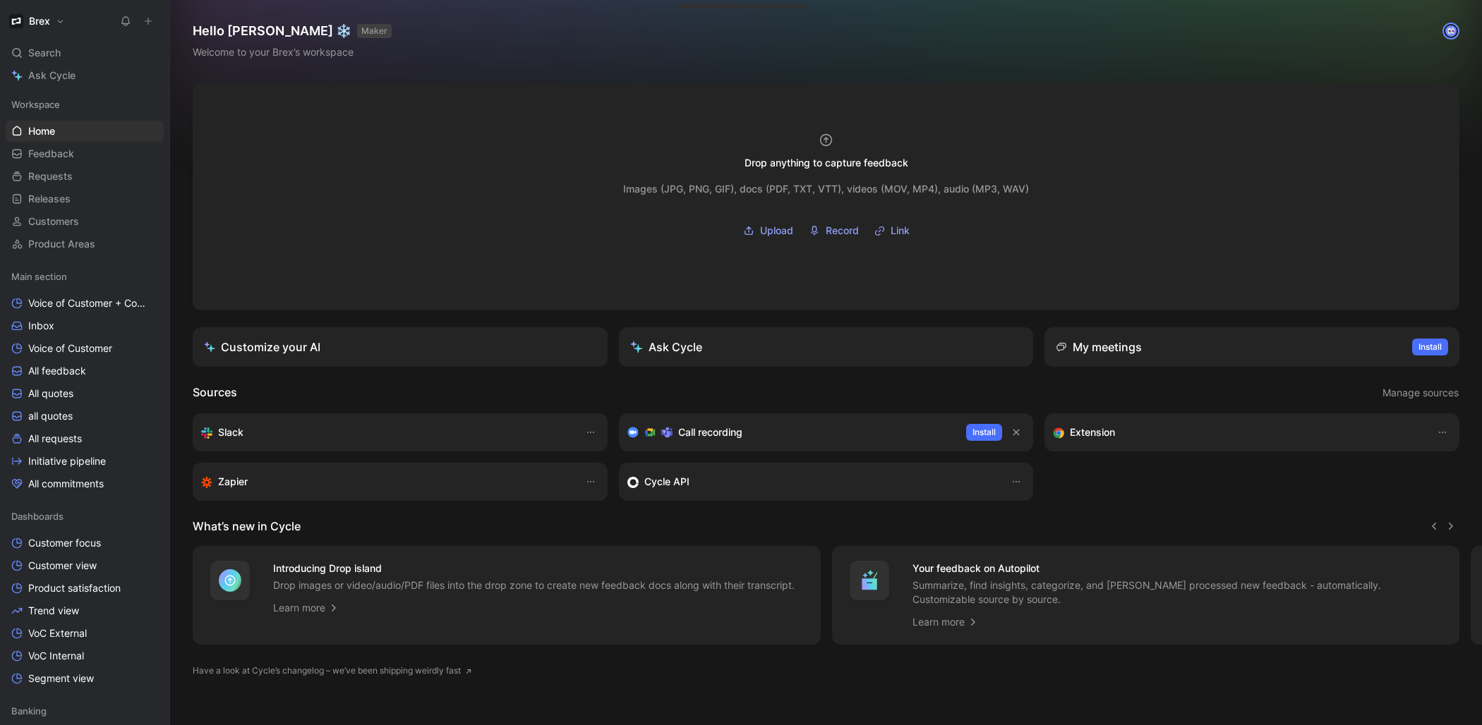
click at [157, 20] on button at bounding box center [148, 21] width 20 height 20
click at [238, 30] on button "New feedback c" at bounding box center [242, 27] width 151 height 24
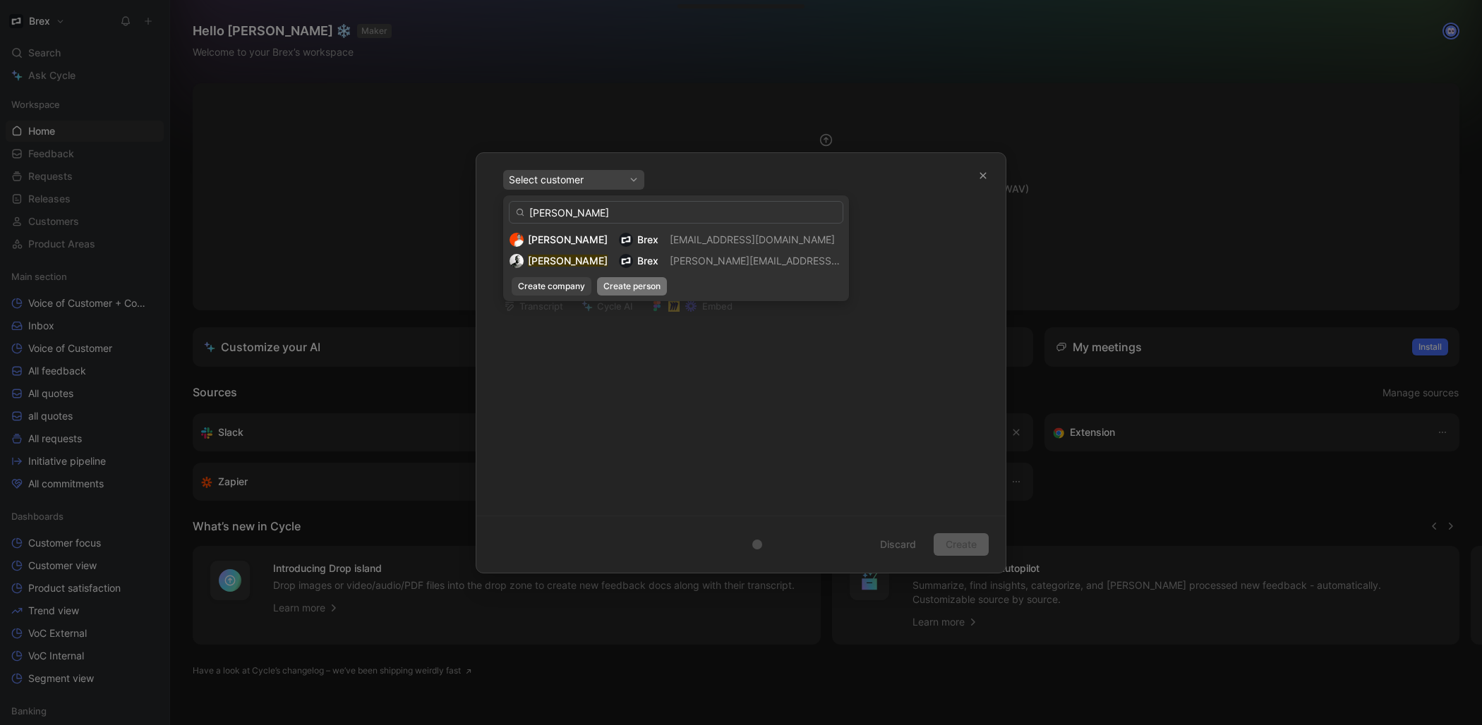
type input "[PERSON_NAME]"
click at [640, 289] on span "Create person" at bounding box center [631, 286] width 57 height 14
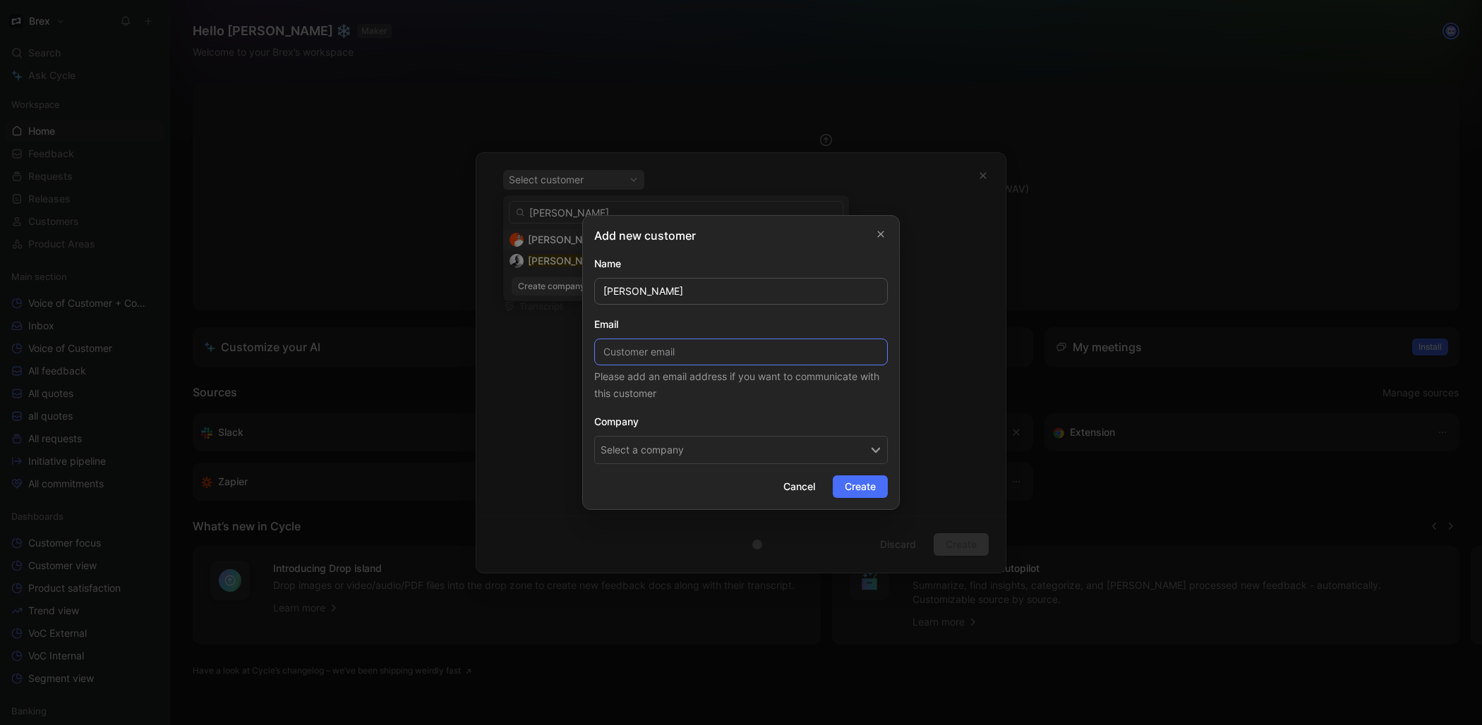
click at [643, 352] on input at bounding box center [741, 352] width 294 height 27
paste input "[PERSON_NAME][EMAIL_ADDRESS][DOMAIN_NAME]"
type input "[PERSON_NAME][EMAIL_ADDRESS][DOMAIN_NAME]"
click at [695, 445] on button "Select a company" at bounding box center [741, 450] width 294 height 28
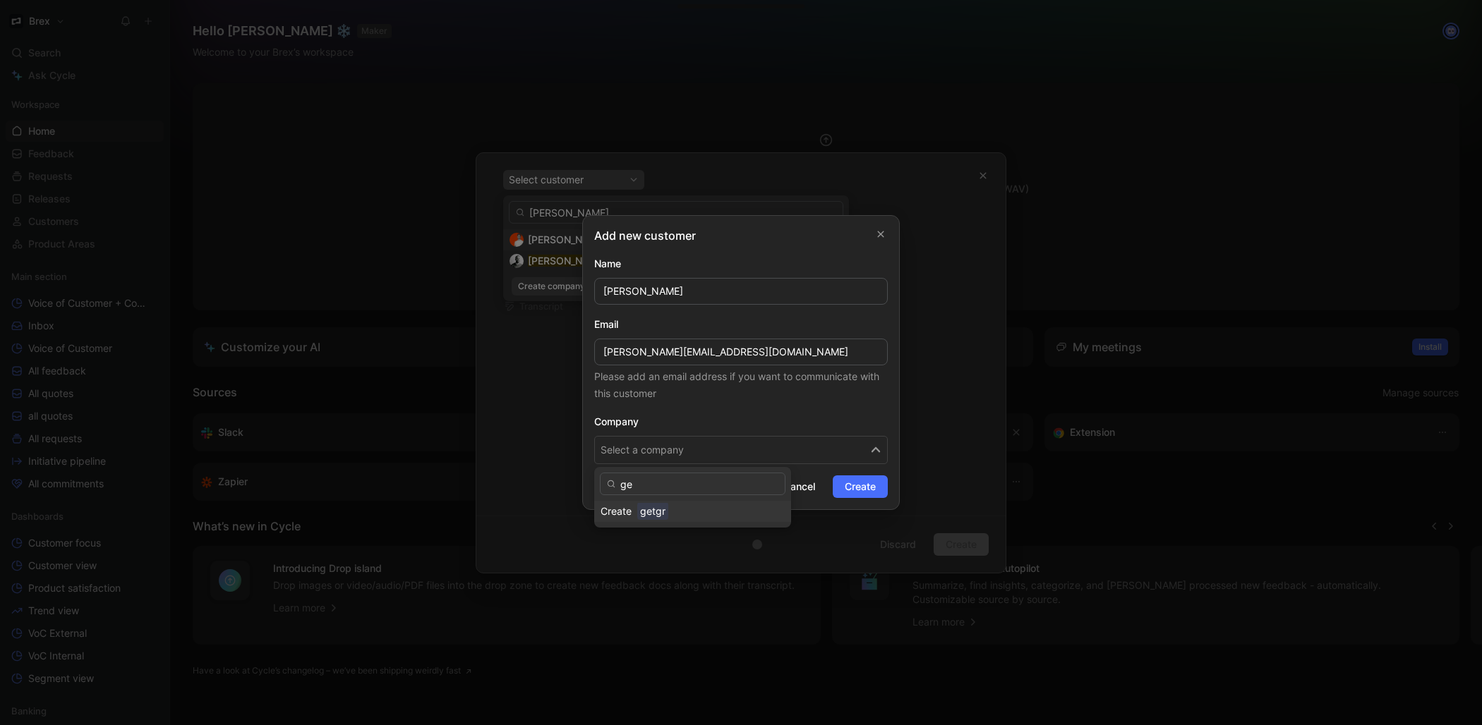
type input "g"
type input "growit"
click at [691, 528] on div "GrowIt , Inc." at bounding box center [702, 532] width 164 height 17
click at [851, 488] on span "Create" at bounding box center [860, 486] width 31 height 17
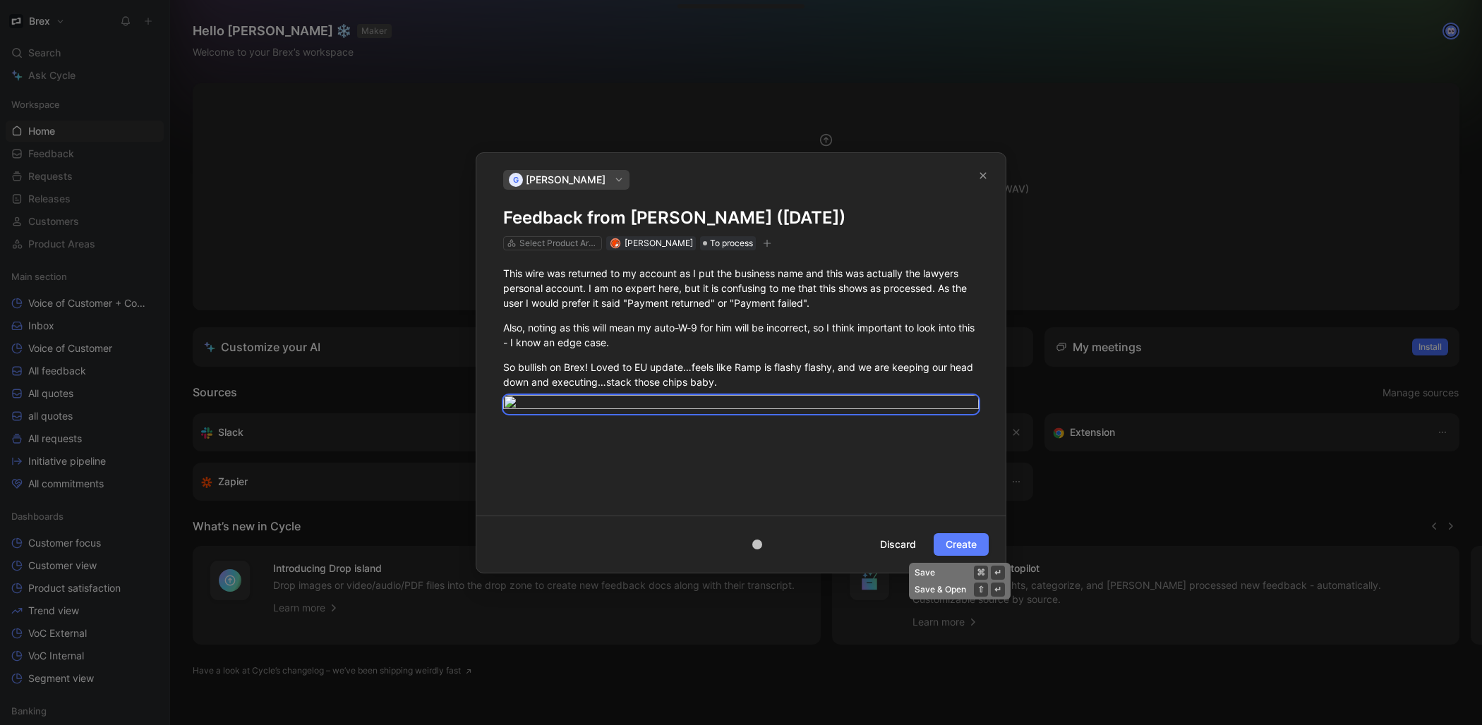
click at [972, 553] on span "Create" at bounding box center [960, 544] width 31 height 17
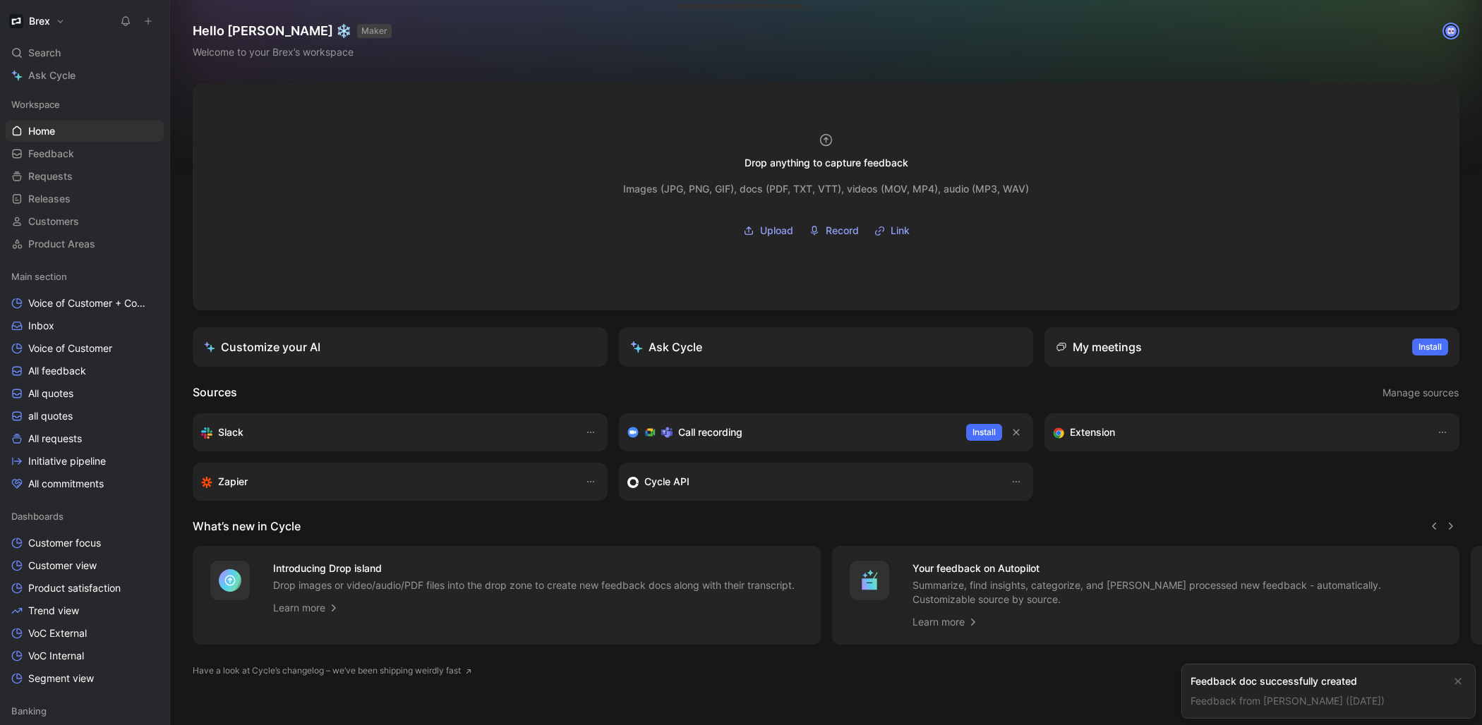
click at [1333, 704] on link "Feedback from [PERSON_NAME] ([DATE])" at bounding box center [1287, 701] width 194 height 12
